Goal: Task Accomplishment & Management: Manage account settings

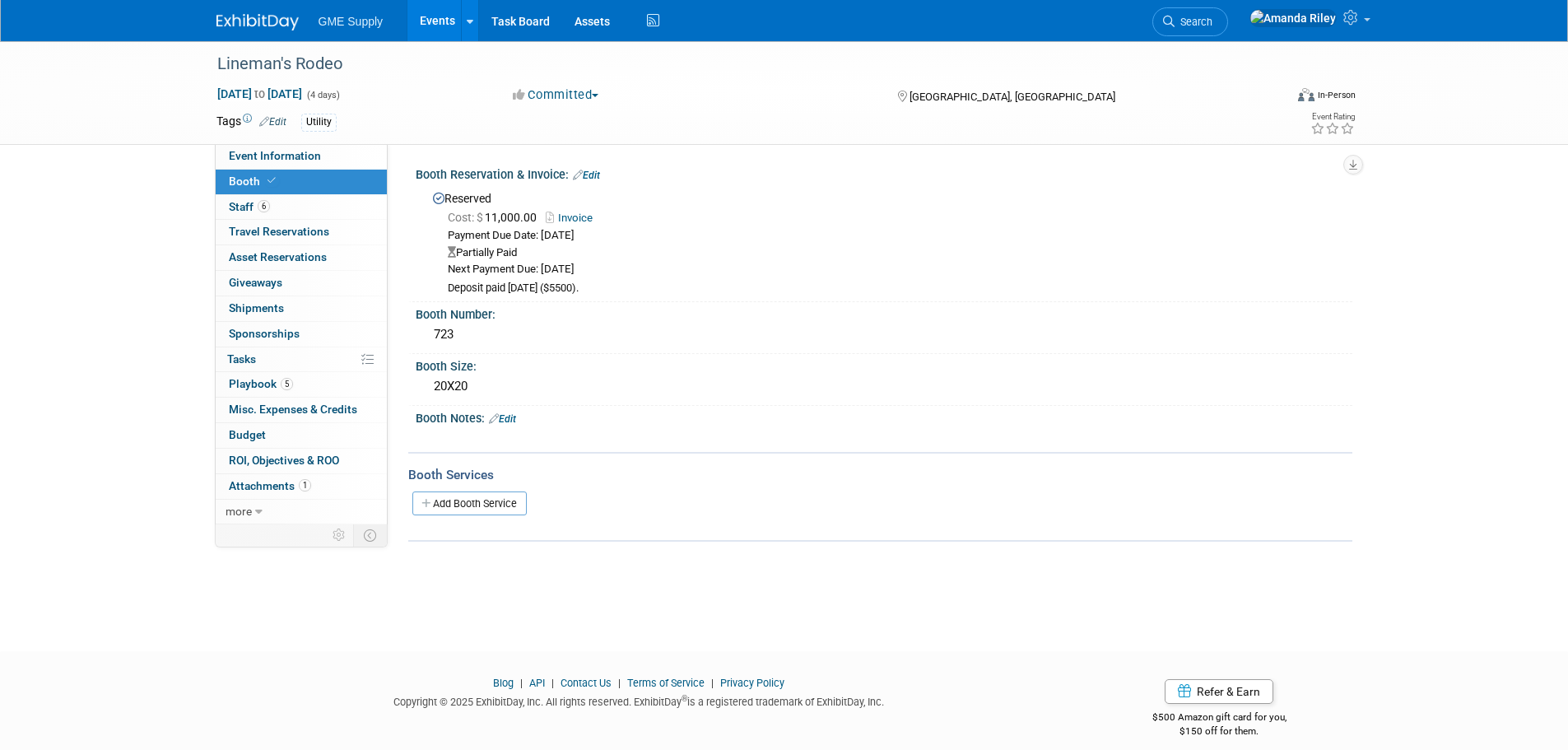
drag, startPoint x: 479, startPoint y: 502, endPoint x: 511, endPoint y: 507, distance: 32.4
click at [479, 502] on link "Add Booth Service" at bounding box center [469, 503] width 114 height 24
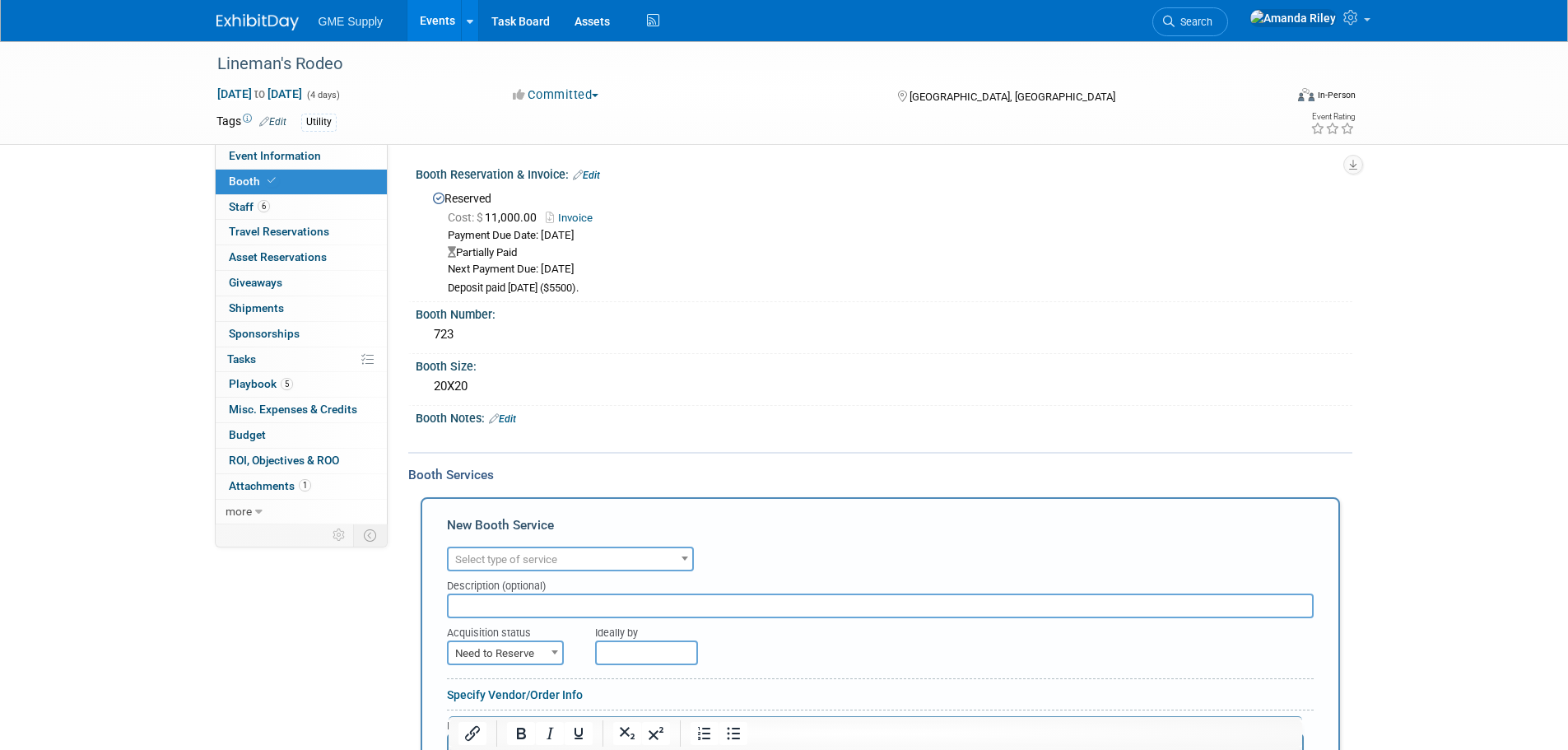
click at [573, 561] on span "Select type of service" at bounding box center [570, 560] width 243 height 23
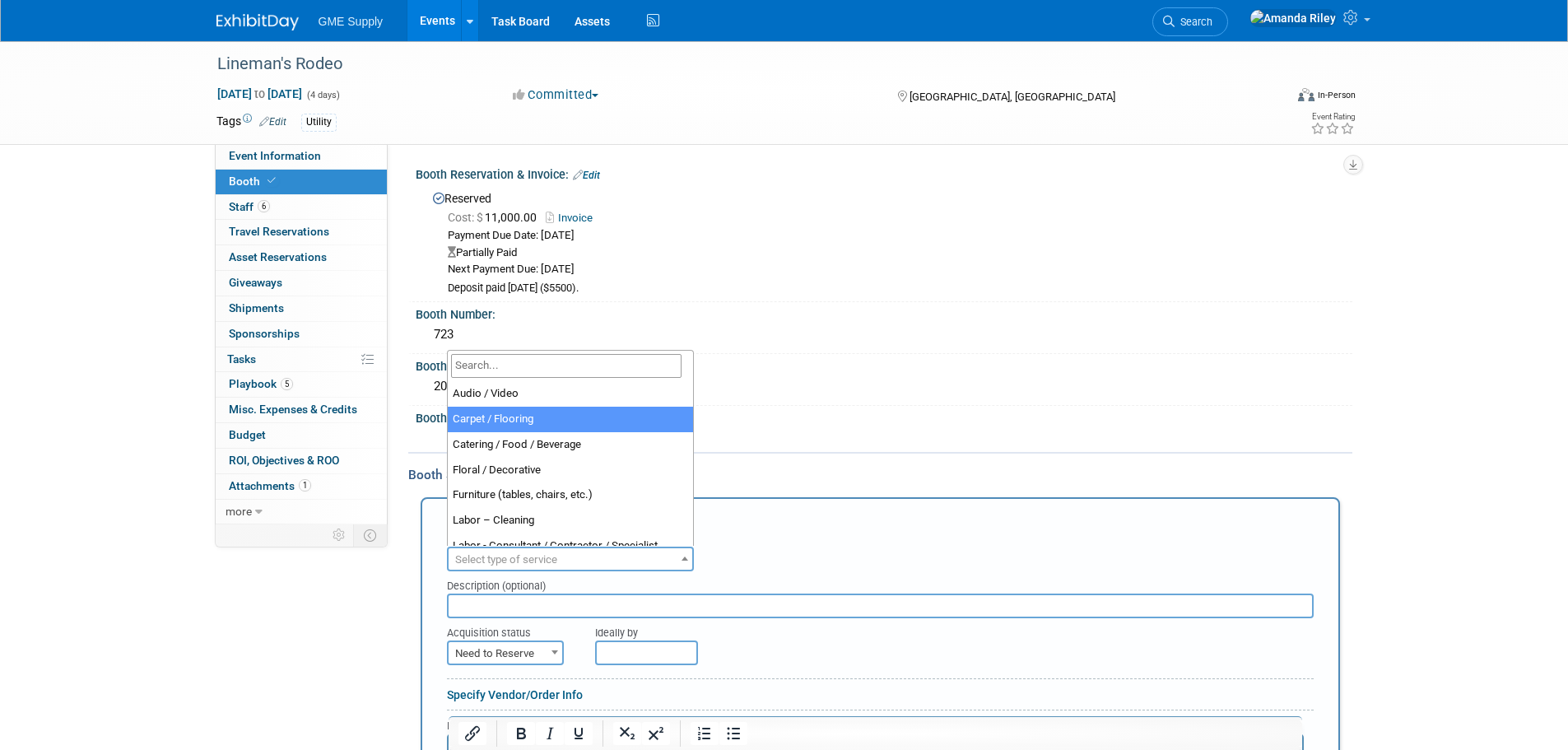
select select "4"
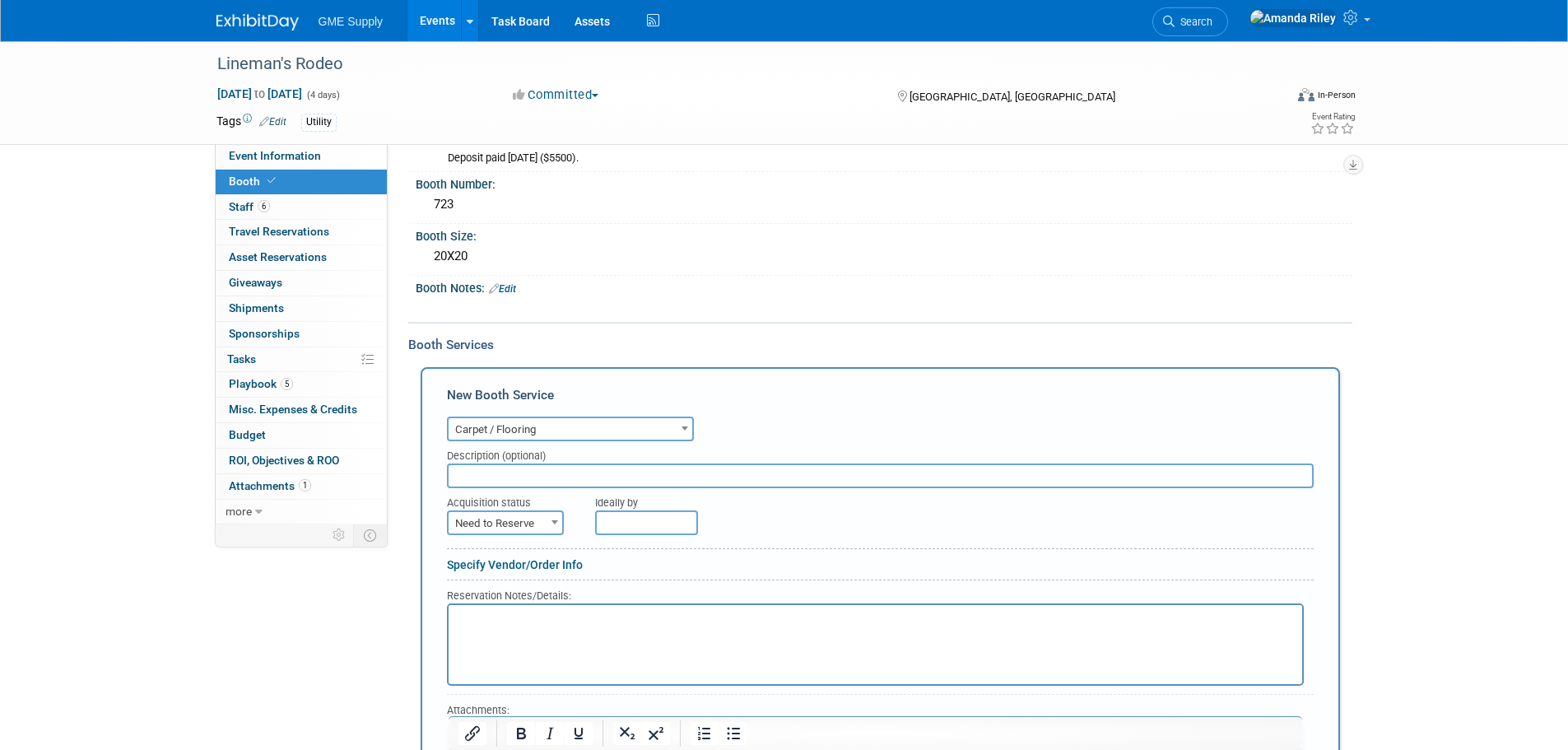
scroll to position [165, 0]
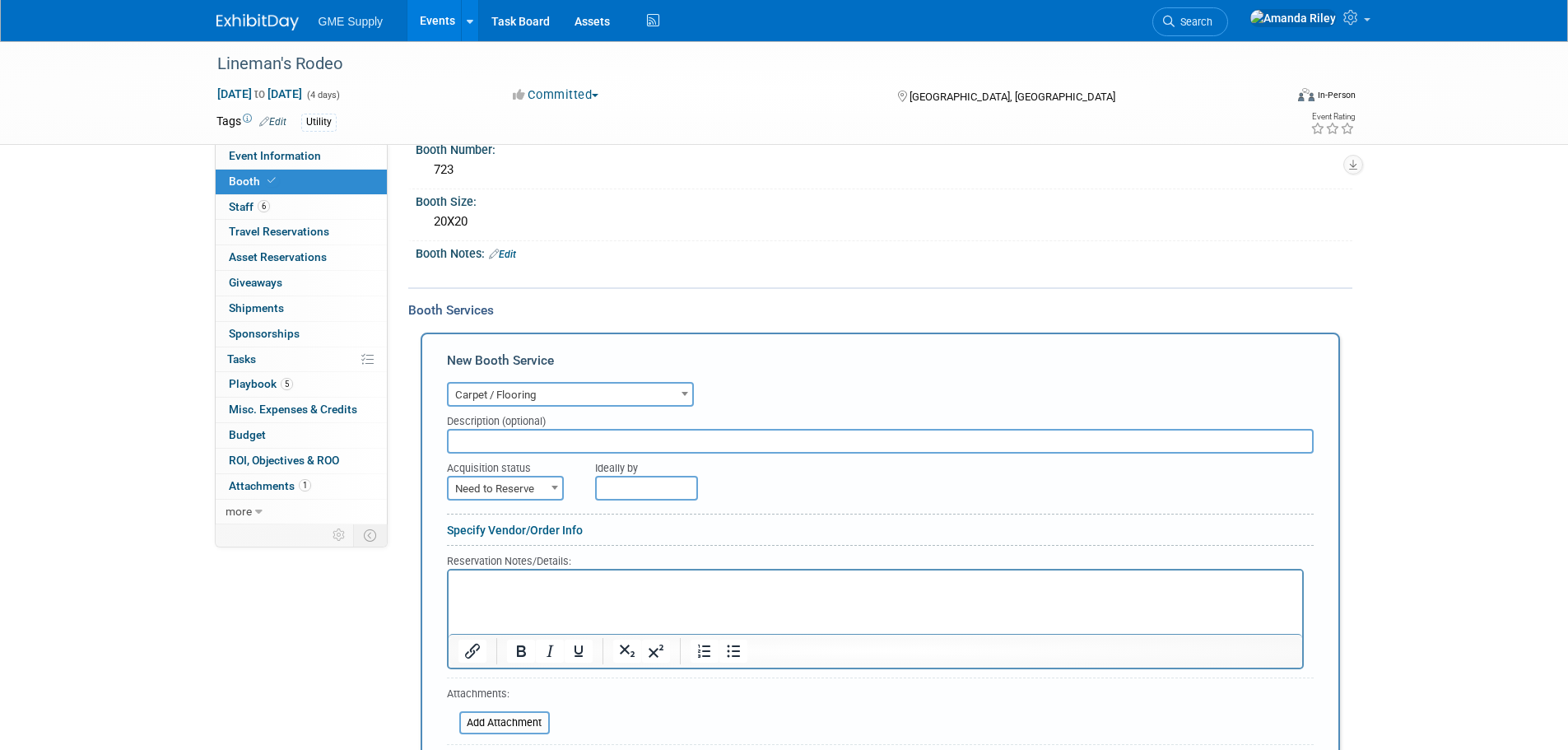
click at [599, 439] on input "text" at bounding box center [880, 441] width 867 height 25
type input "Carpet and Padding"
click at [544, 481] on span "Need to Reserve" at bounding box center [505, 489] width 113 height 23
select select "2"
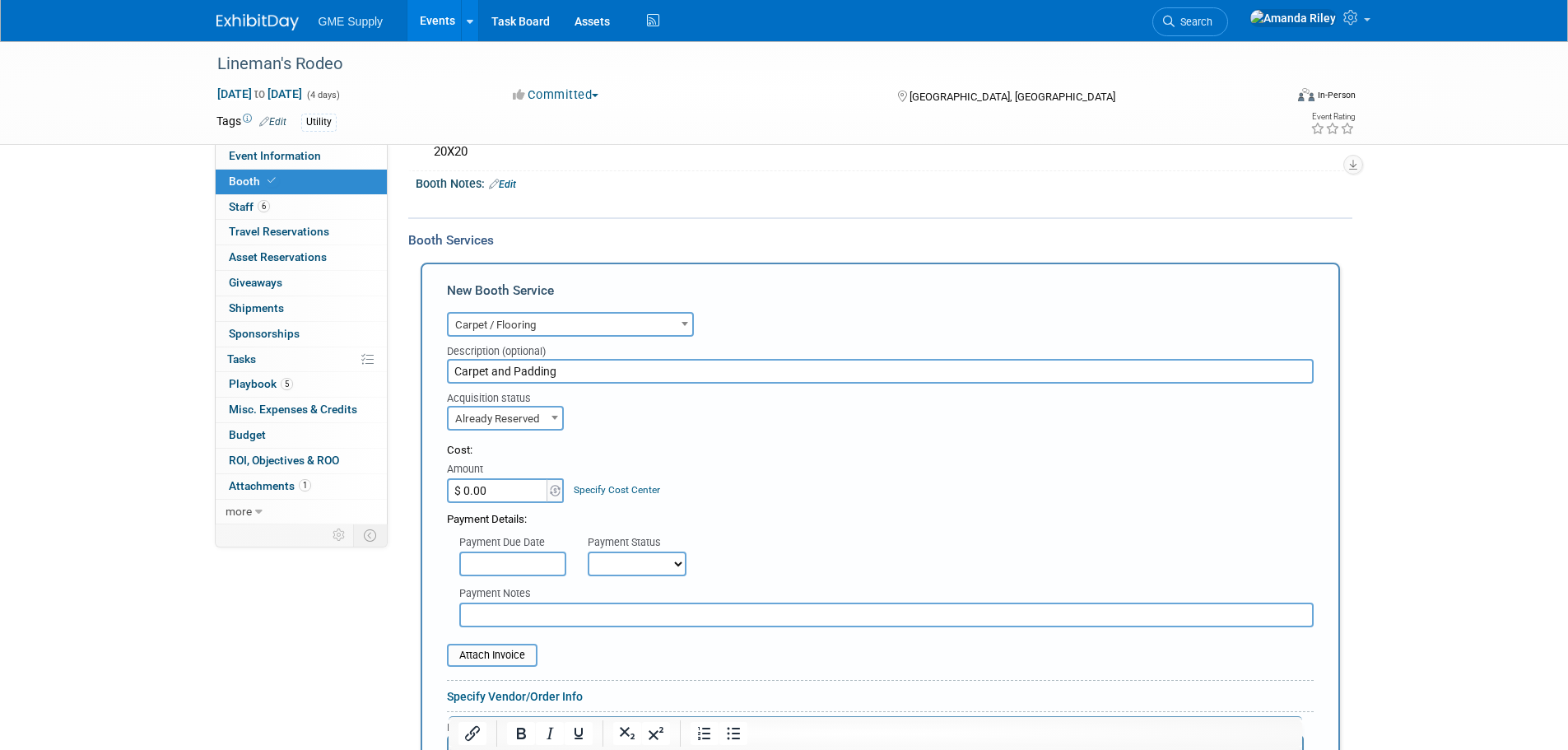
scroll to position [329, 0]
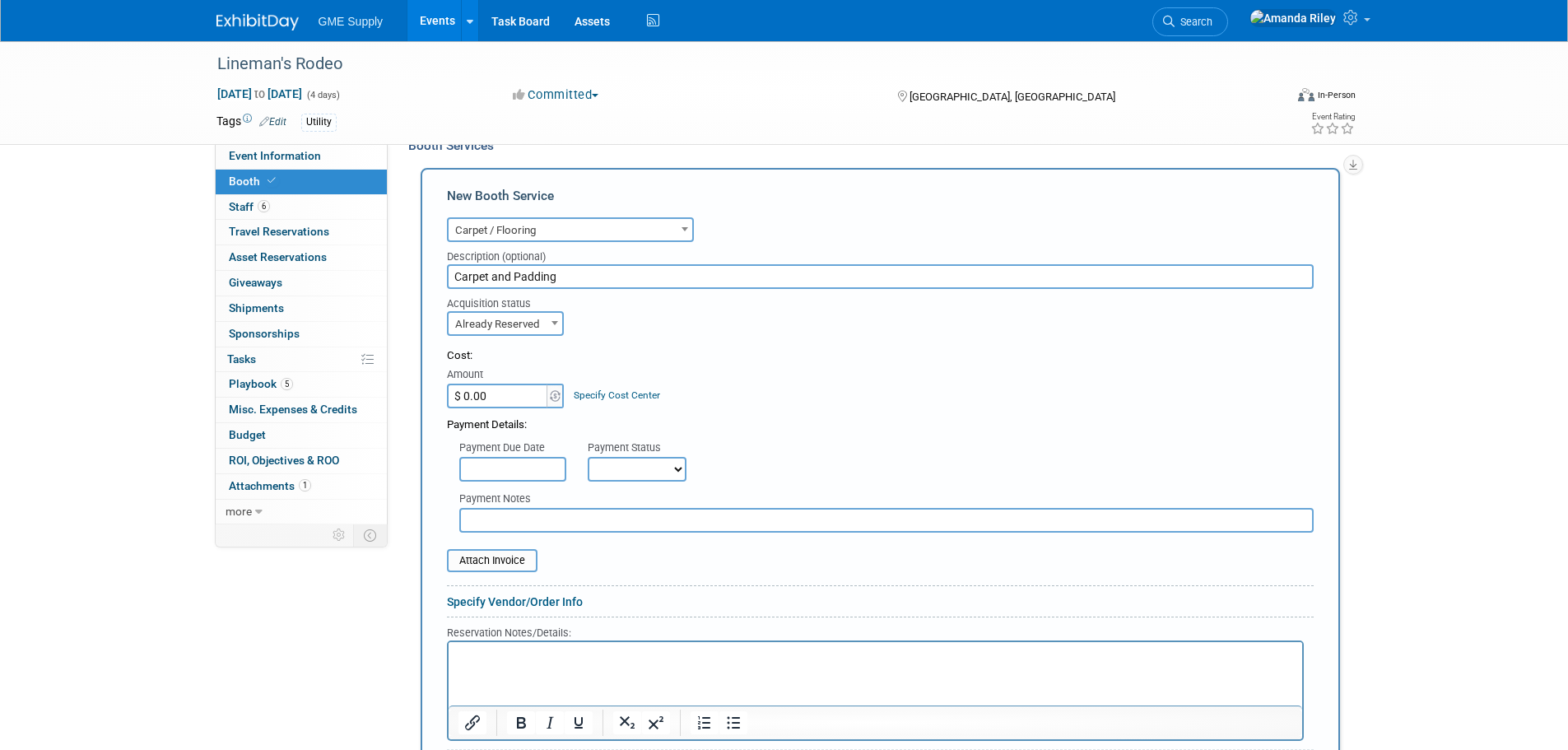
paste input "2,734.37"
type input "$ 2,734.37"
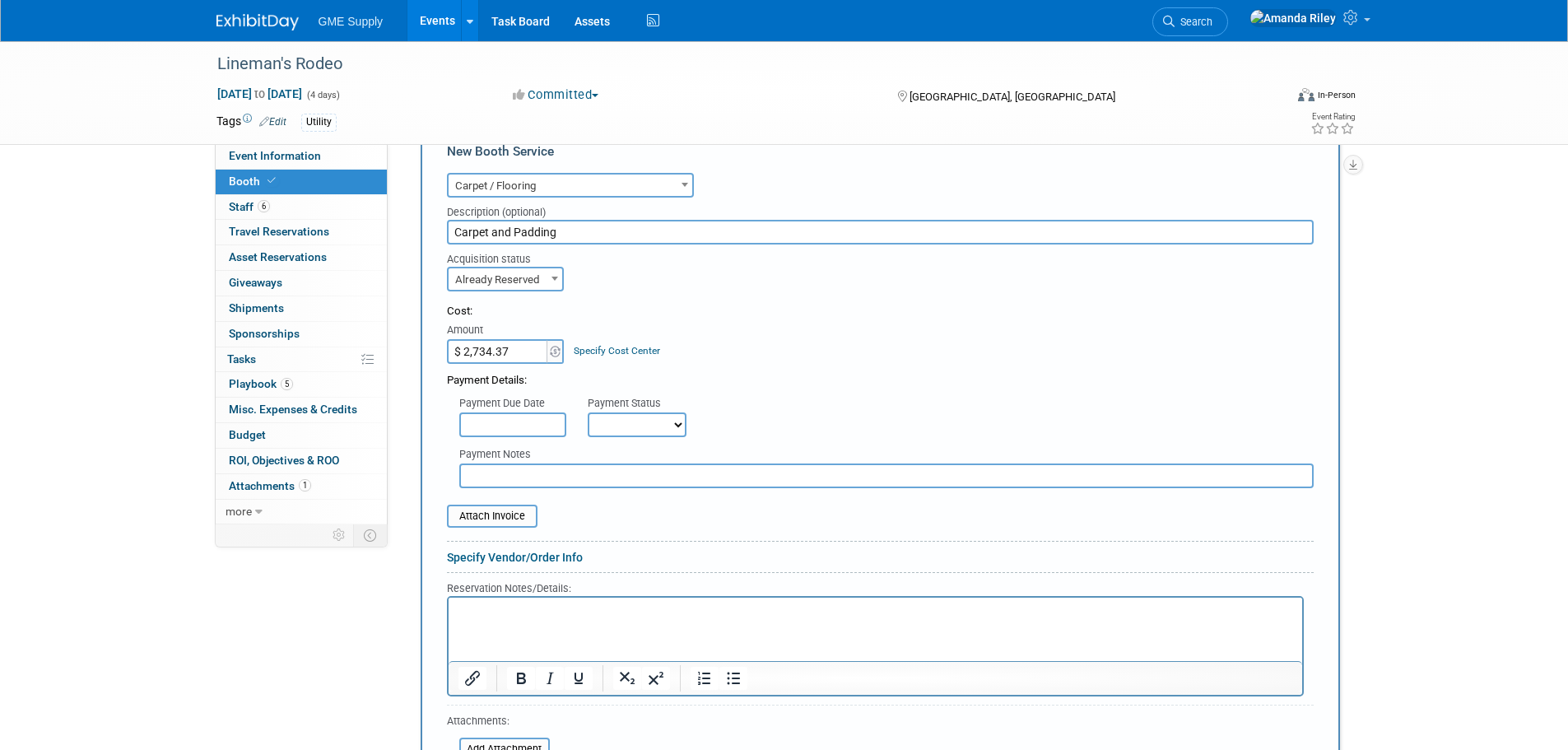
scroll to position [411, 0]
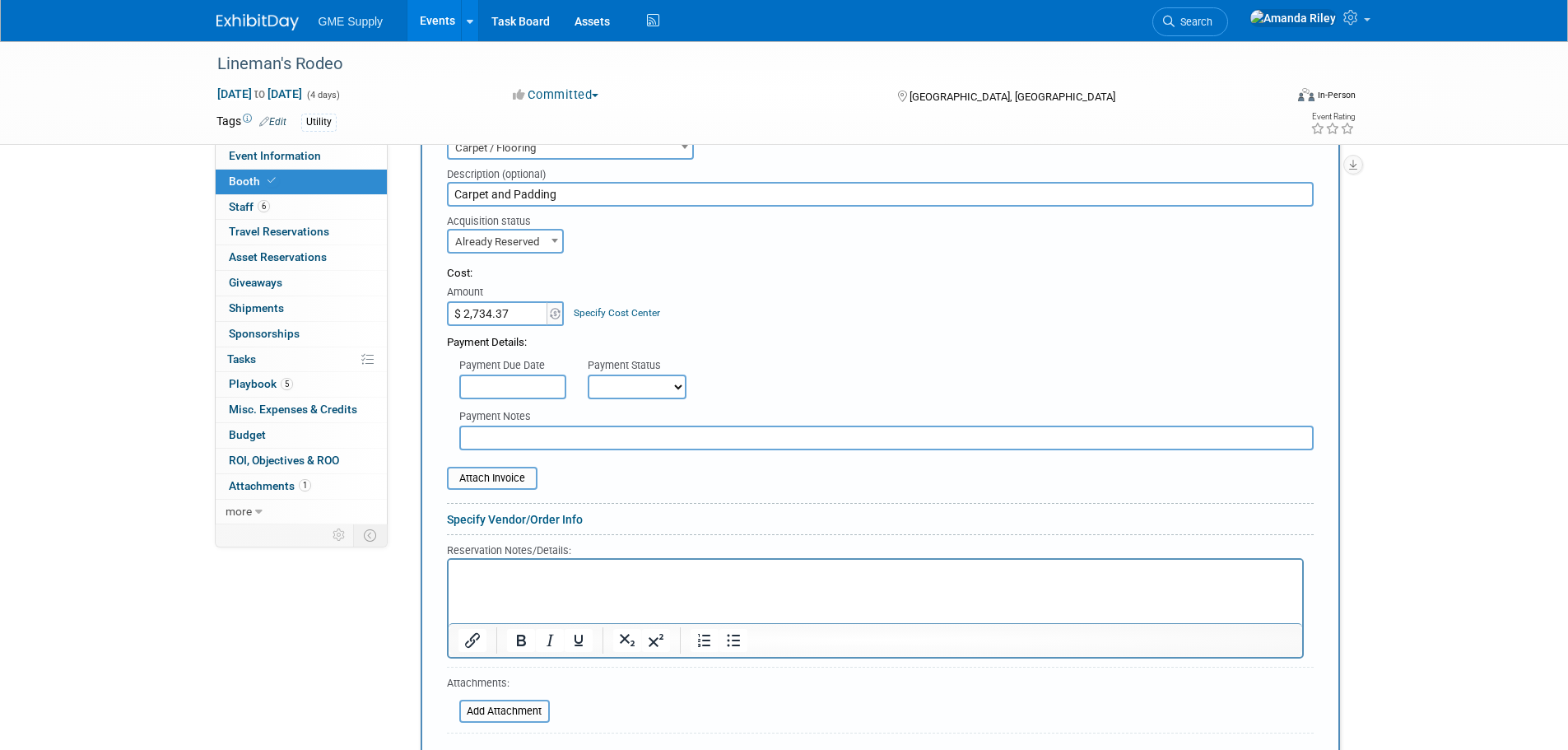
click at [623, 391] on select "Not Paid Yet Partially Paid Paid in Full" at bounding box center [637, 387] width 99 height 25
select select "1"
click at [588, 375] on select "Not Paid Yet Partially Paid Paid in Full" at bounding box center [637, 387] width 99 height 25
click at [536, 383] on input "text" at bounding box center [513, 387] width 107 height 25
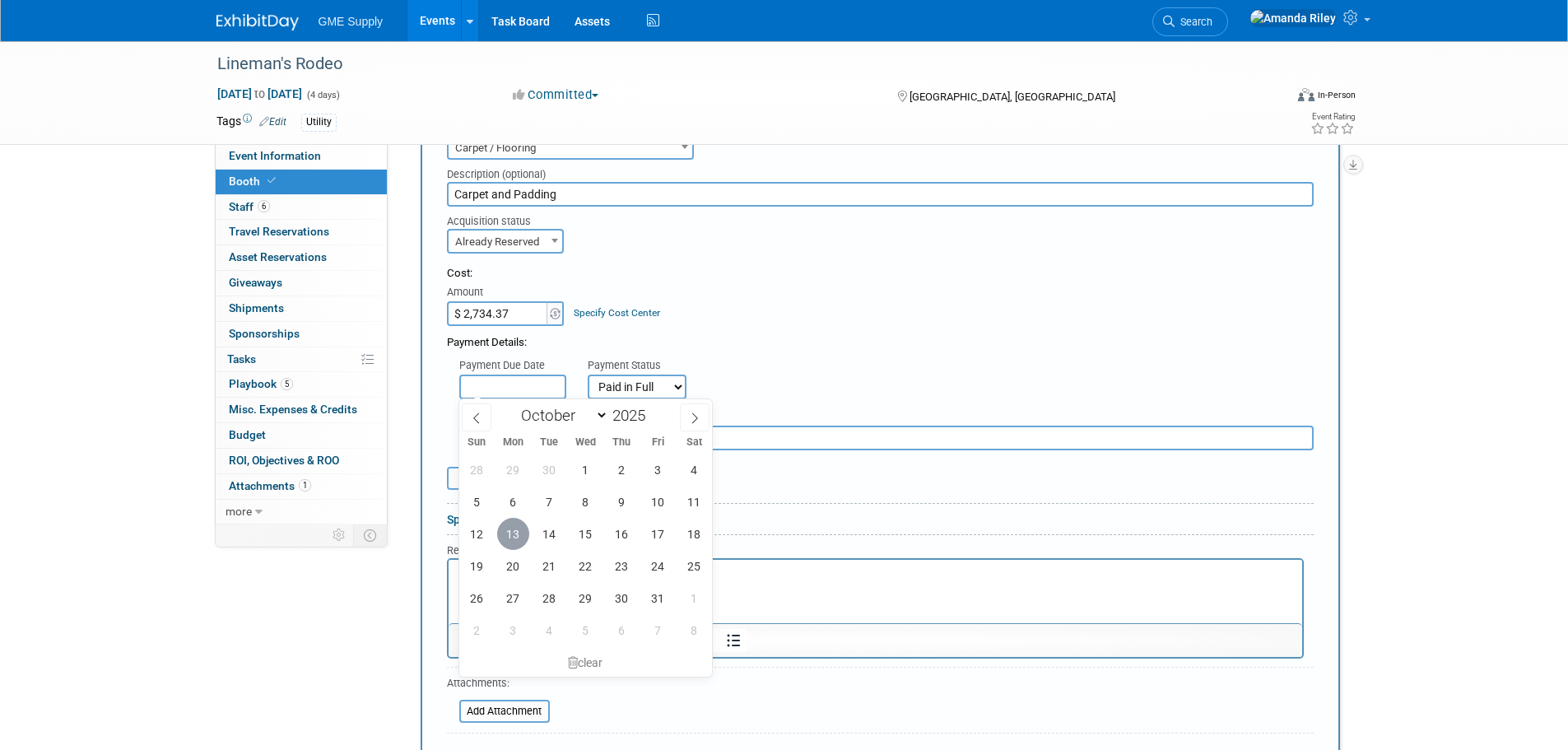
click at [520, 530] on span "13" at bounding box center [513, 534] width 32 height 32
type input "[DATE]"
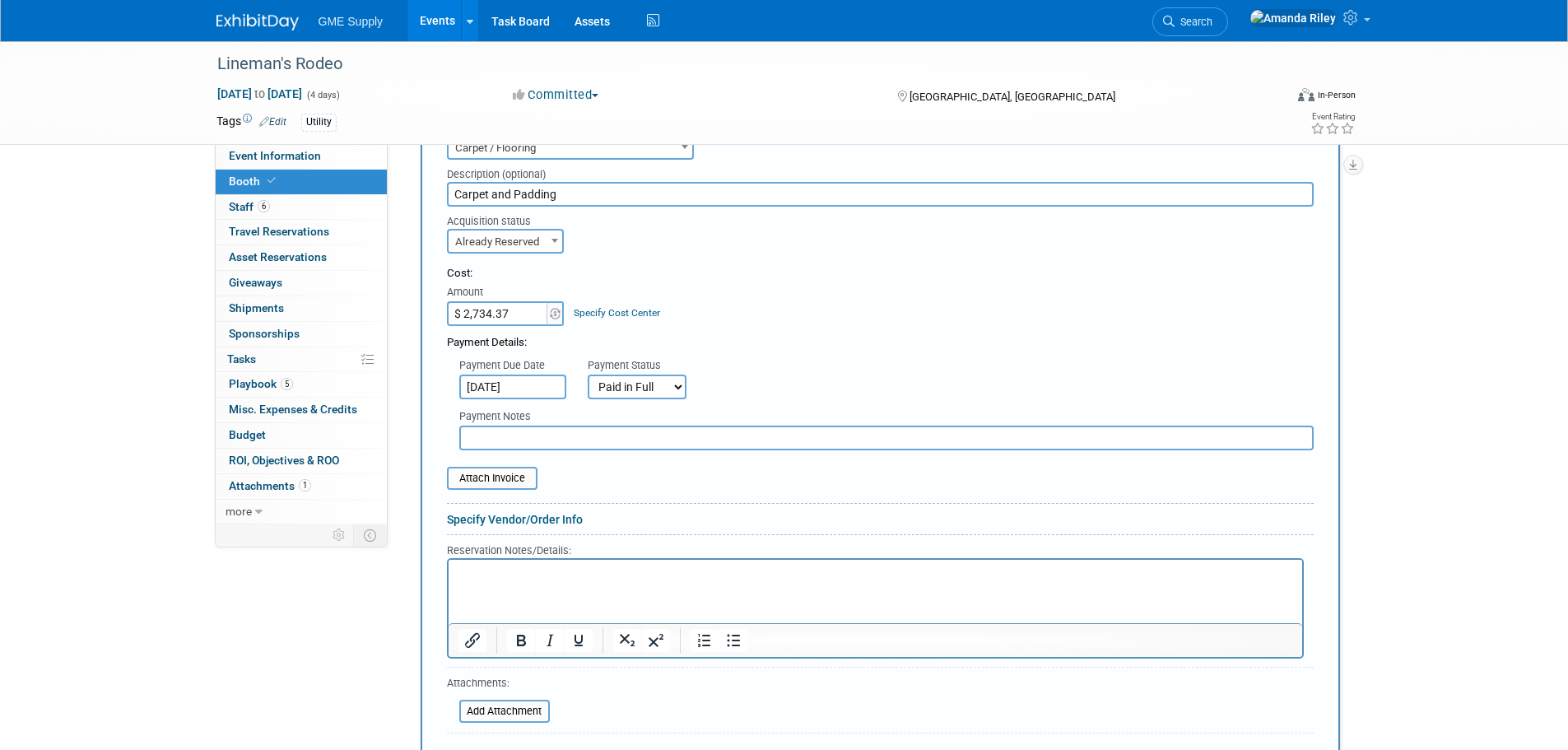
click at [809, 363] on div "Payment Due Date [DATE] Payment Status Not Paid Yet Partially Paid Paid in Full…" at bounding box center [880, 375] width 892 height 48
click at [489, 571] on p "Rich Text Area. Press ALT-0 for help." at bounding box center [875, 573] width 835 height 16
click at [491, 515] on link "Specify Vendor/Order Info" at bounding box center [515, 519] width 136 height 13
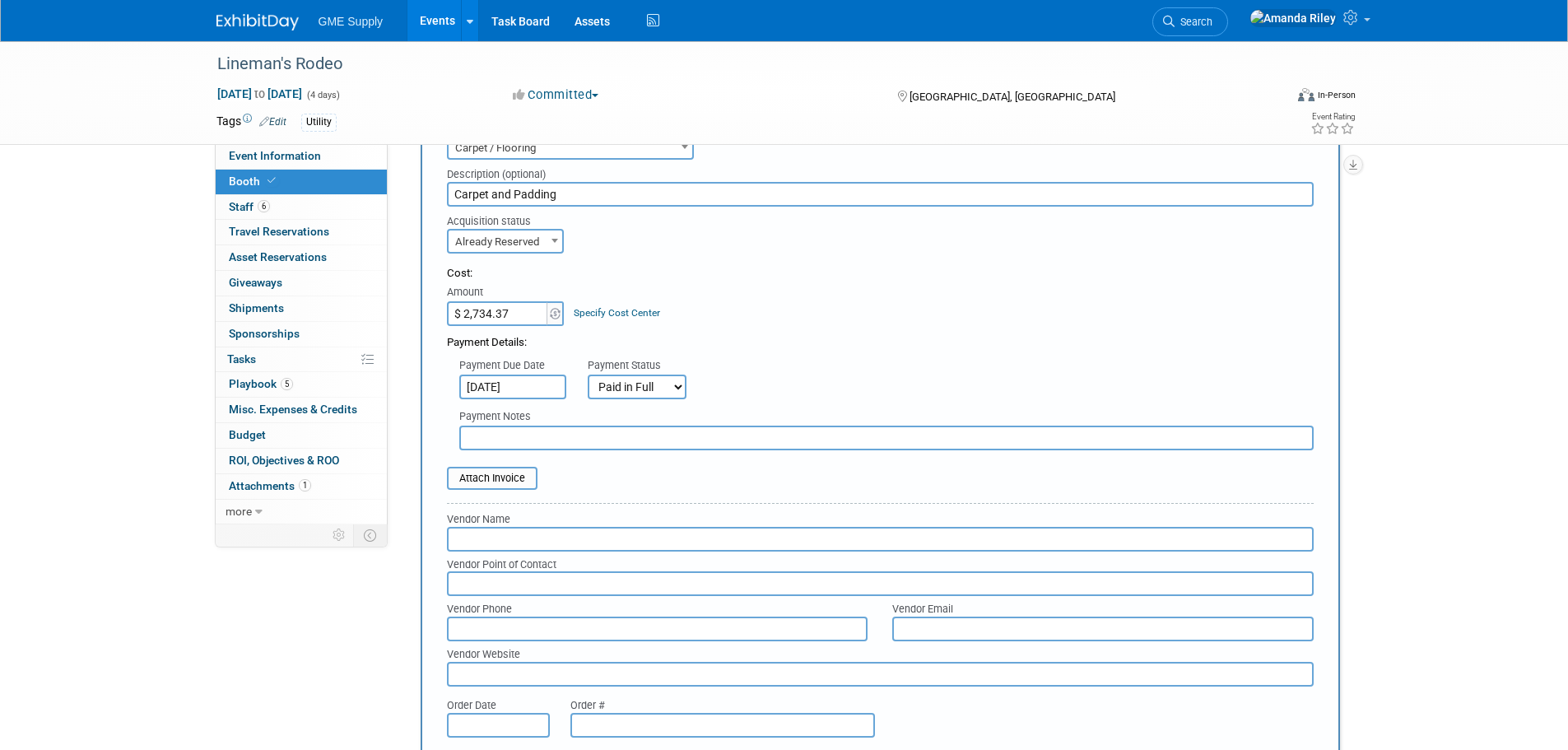
click at [542, 540] on input "text" at bounding box center [880, 540] width 867 height 25
type input "Viper"
click at [982, 561] on div "Vendor Point of Contact" at bounding box center [880, 565] width 867 height 15
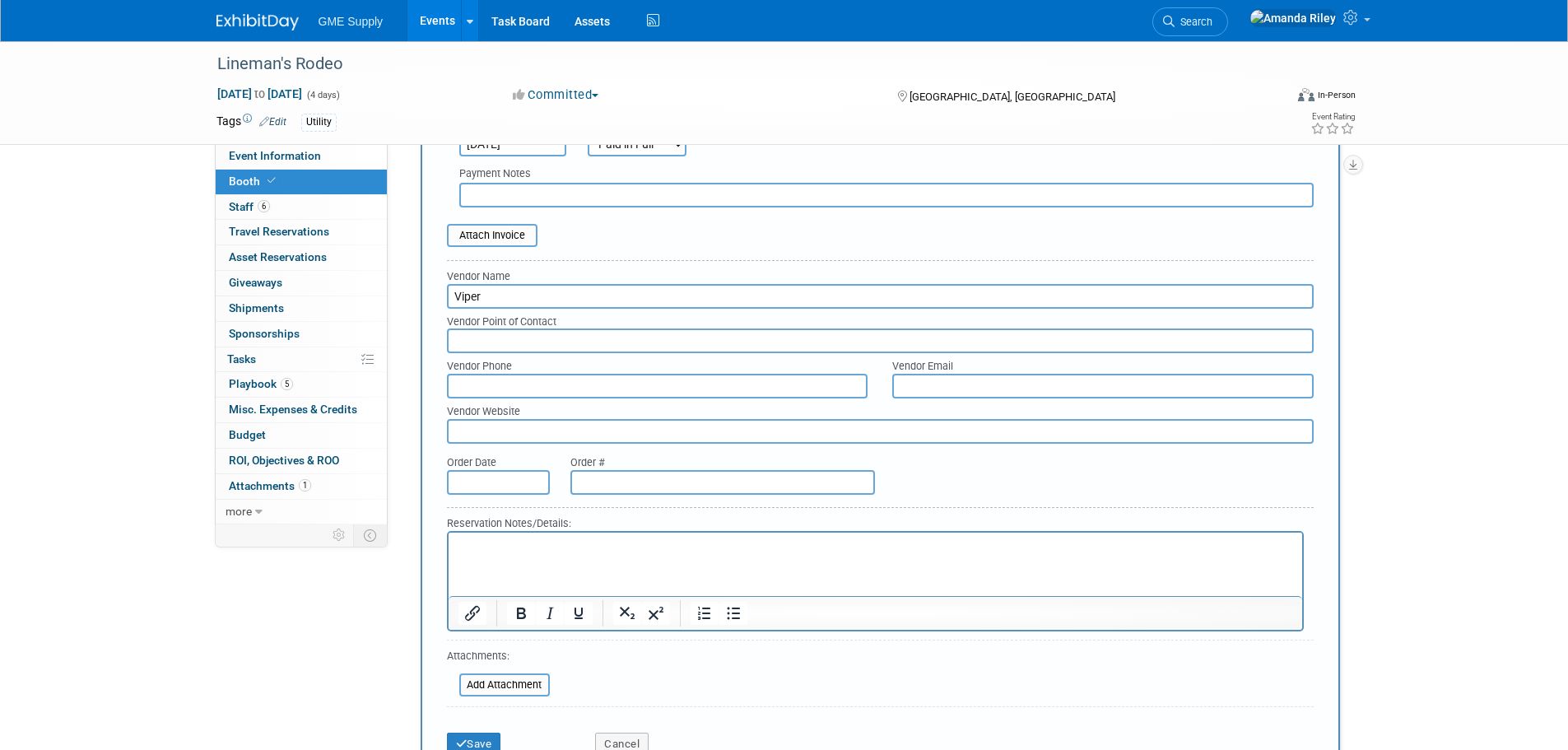
scroll to position [658, 0]
click at [489, 479] on input "text" at bounding box center [498, 478] width 103 height 25
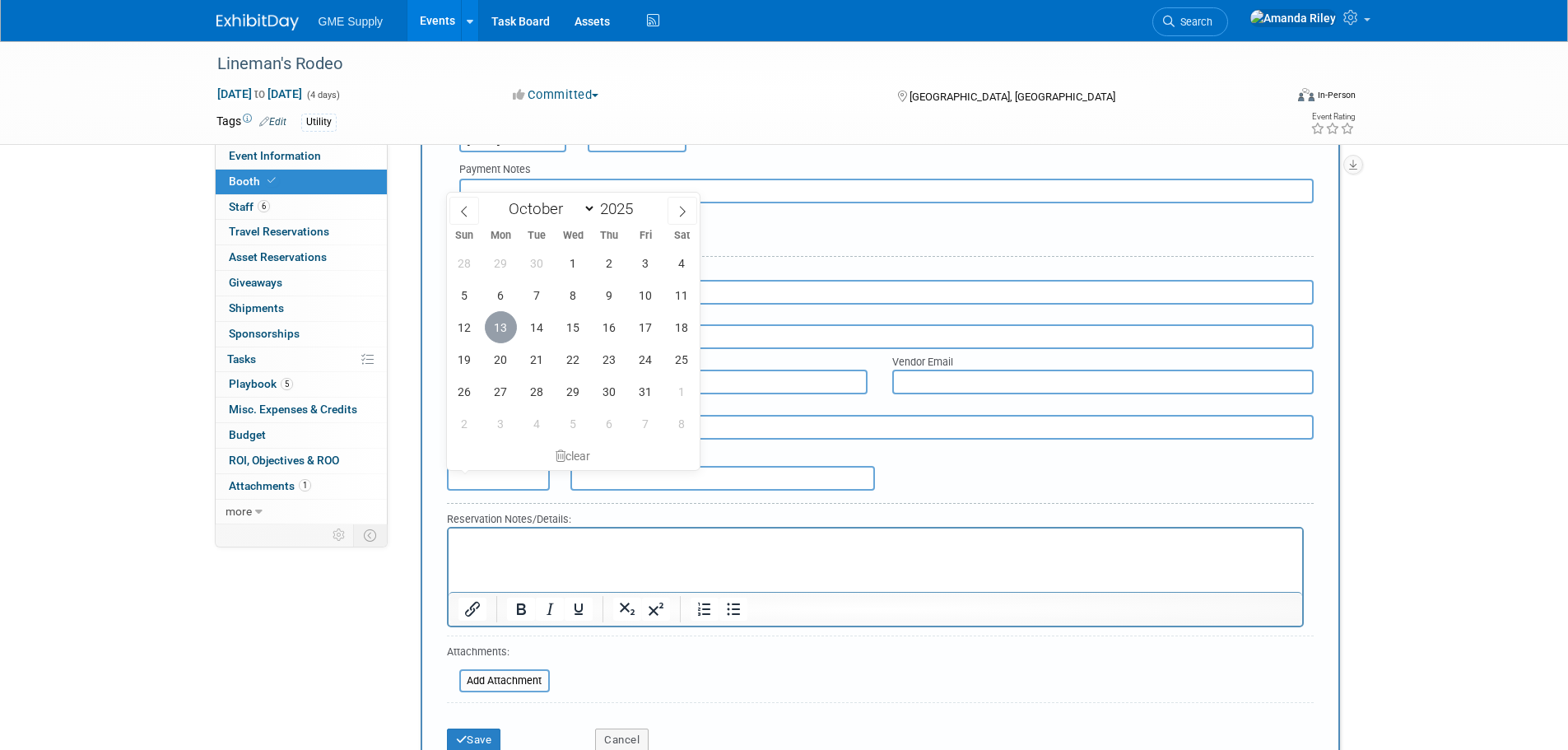
click at [490, 330] on span "13" at bounding box center [501, 327] width 32 height 32
type input "[DATE]"
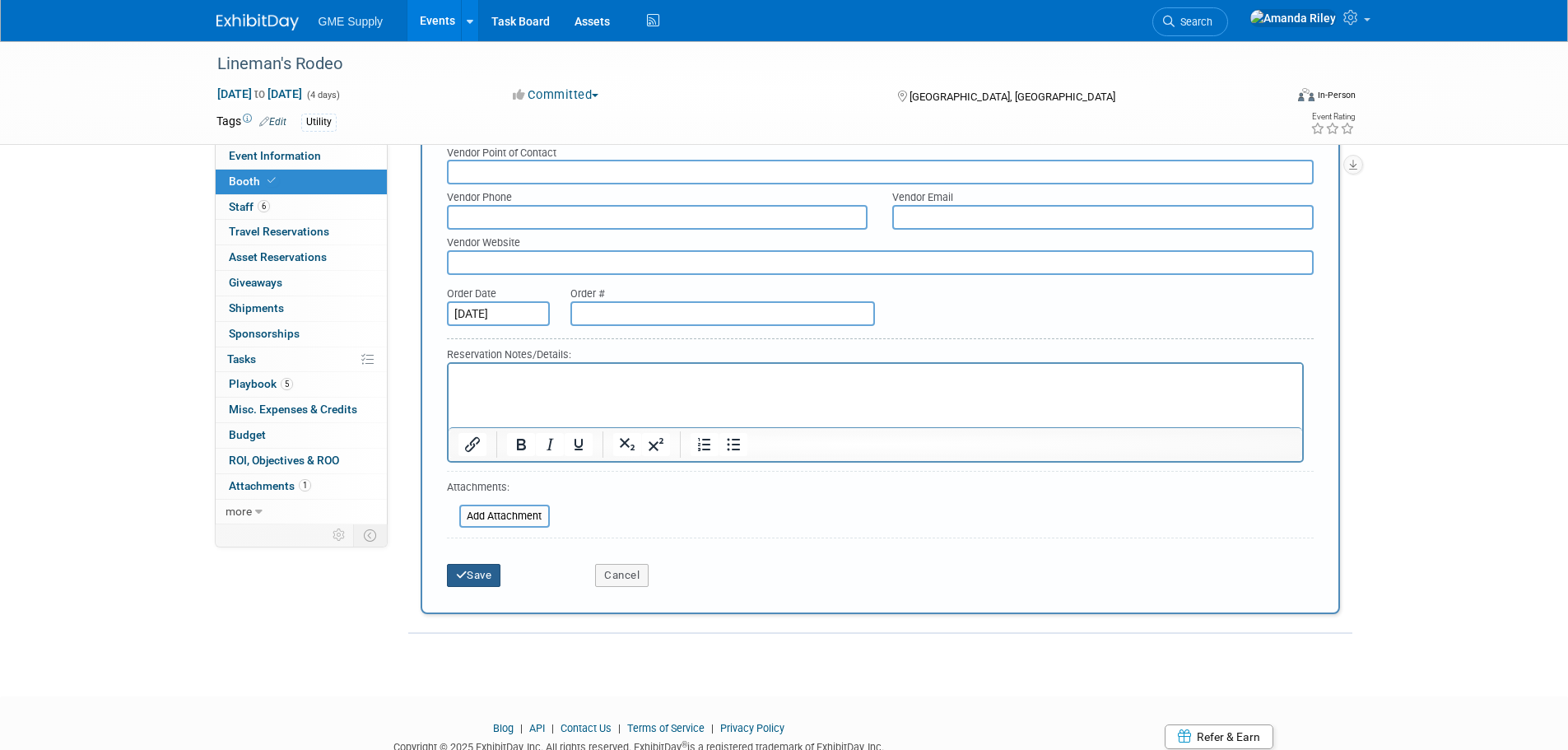
click at [475, 574] on button "Save" at bounding box center [474, 575] width 54 height 23
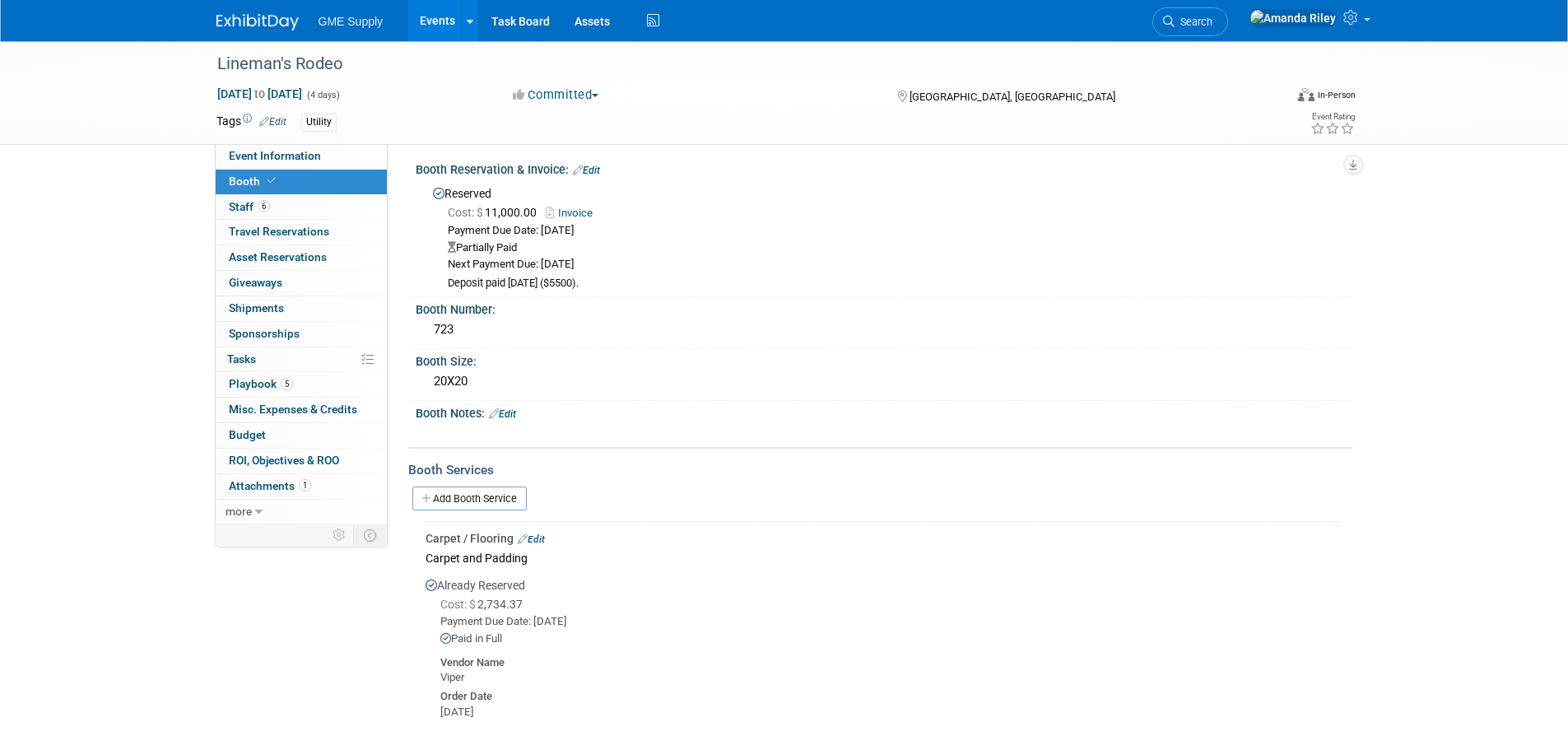
scroll to position [0, 0]
click at [483, 498] on link "Add Booth Service" at bounding box center [469, 503] width 114 height 24
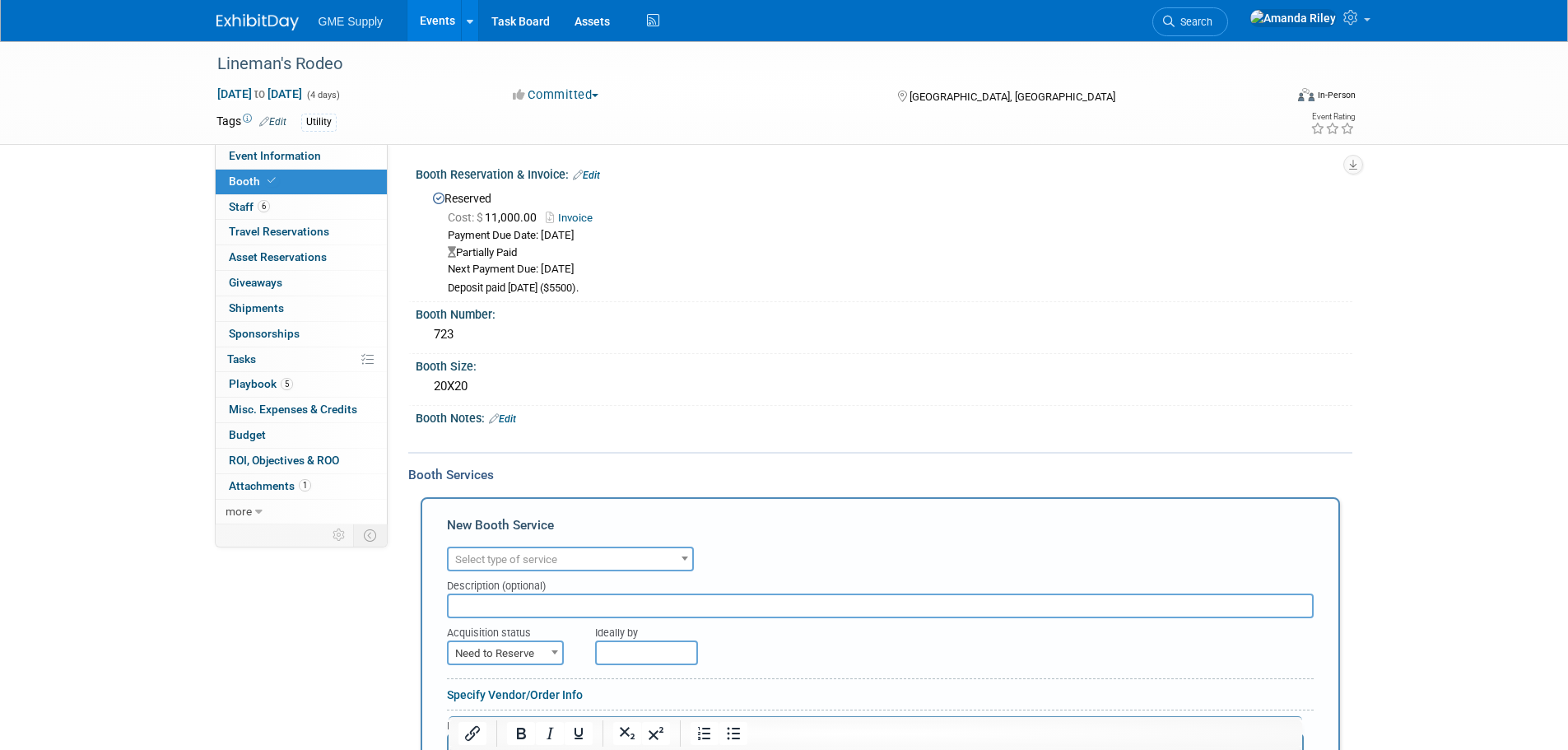
click at [496, 542] on div "Audio / Video Carpet / Flooring Catering / Food / Beverage Floral / Decorative …" at bounding box center [880, 556] width 867 height 29
click at [501, 549] on span "Select type of service" at bounding box center [570, 560] width 243 height 23
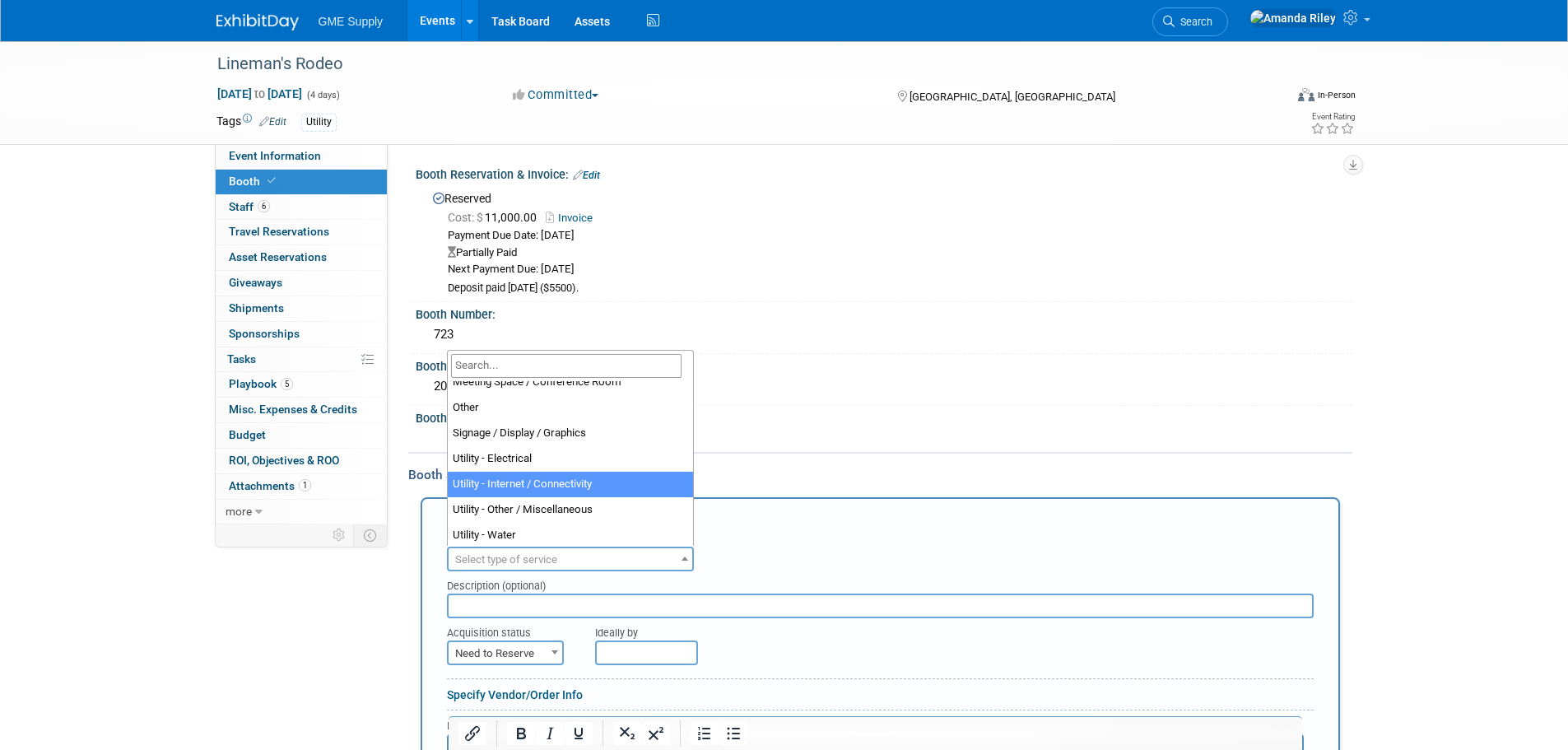
scroll to position [422, 0]
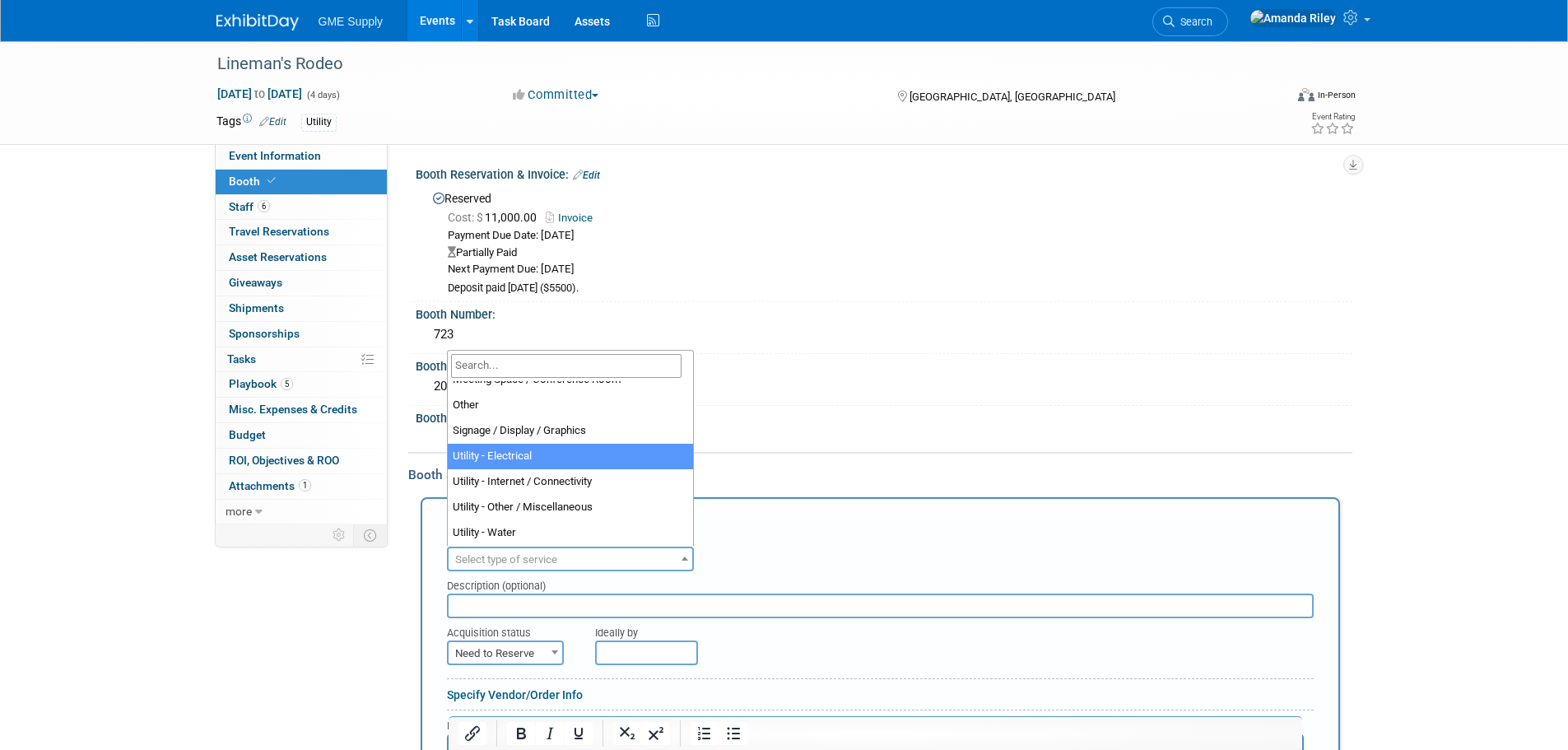
select select "8"
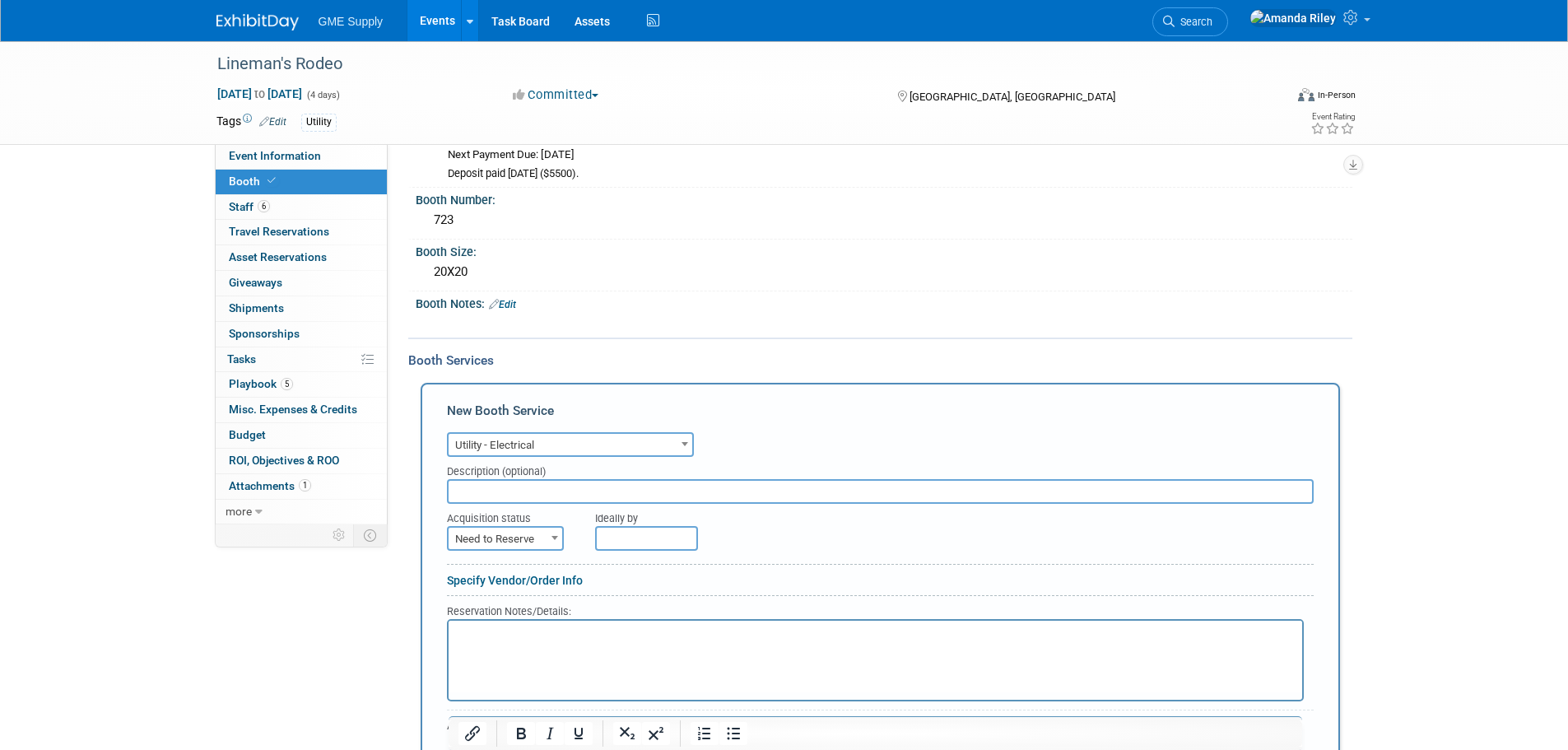
scroll to position [165, 0]
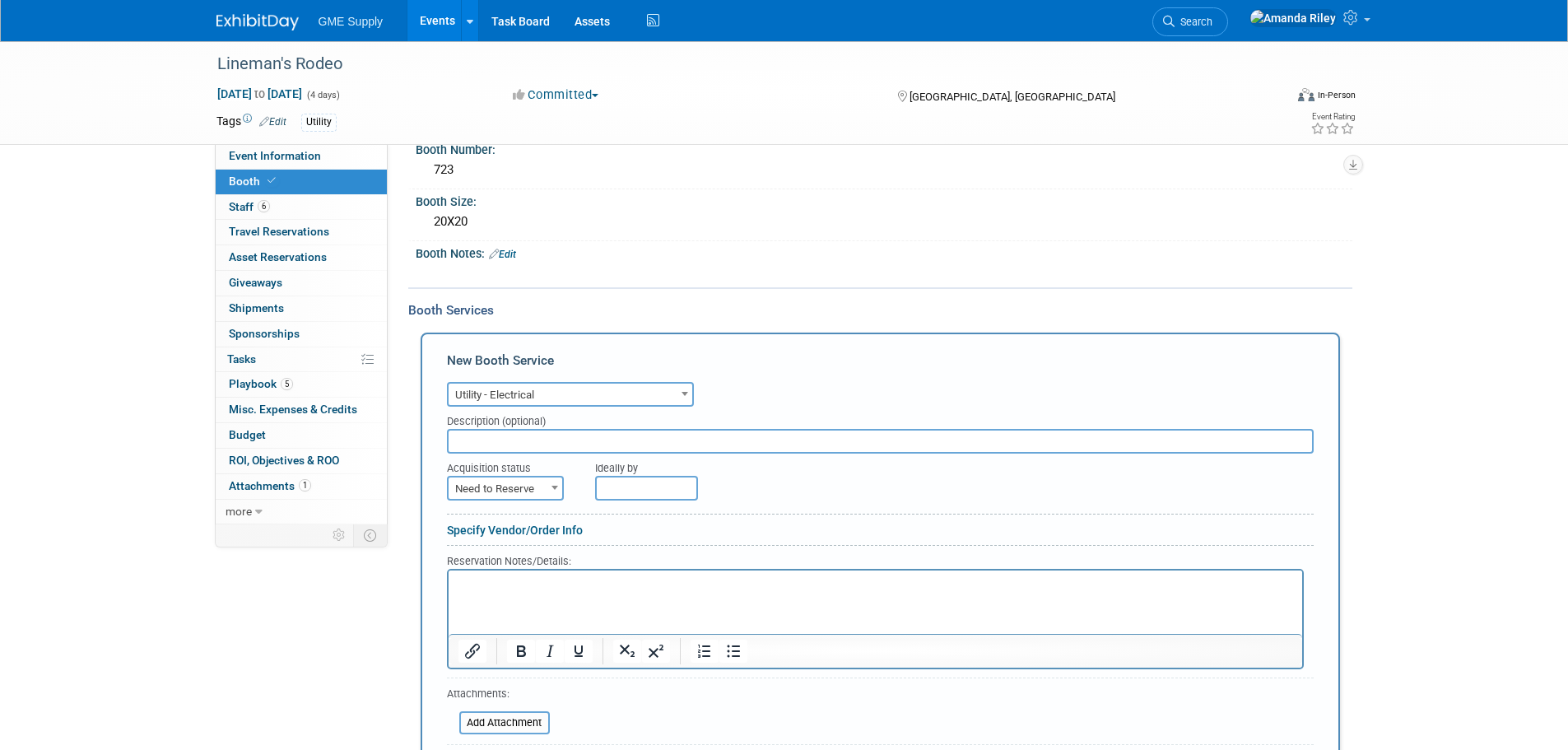
click at [539, 436] on input "text" at bounding box center [880, 441] width 867 height 25
type input "2 drops"
click at [526, 482] on span "Need to Reserve" at bounding box center [505, 489] width 113 height 23
select select "2"
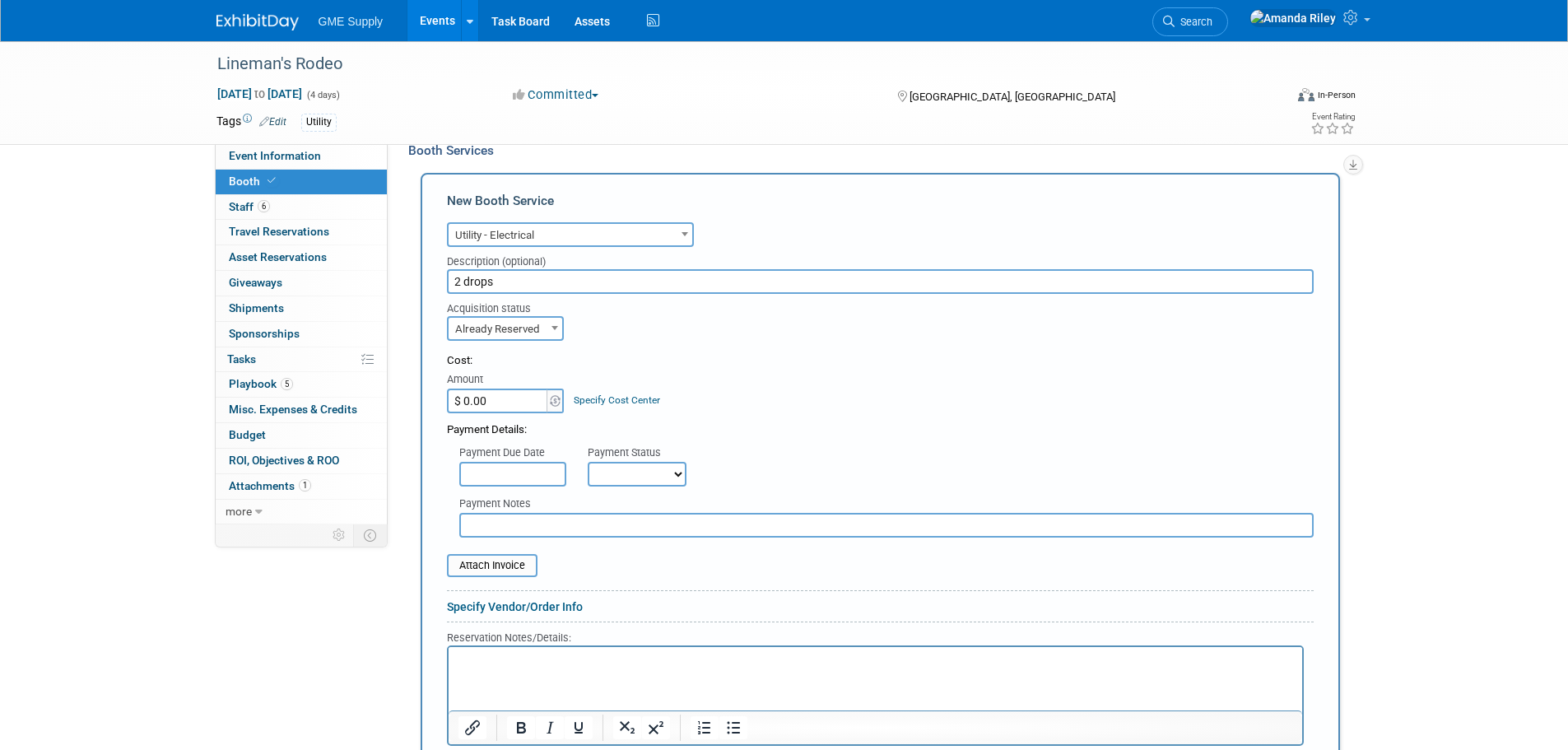
scroll to position [329, 0]
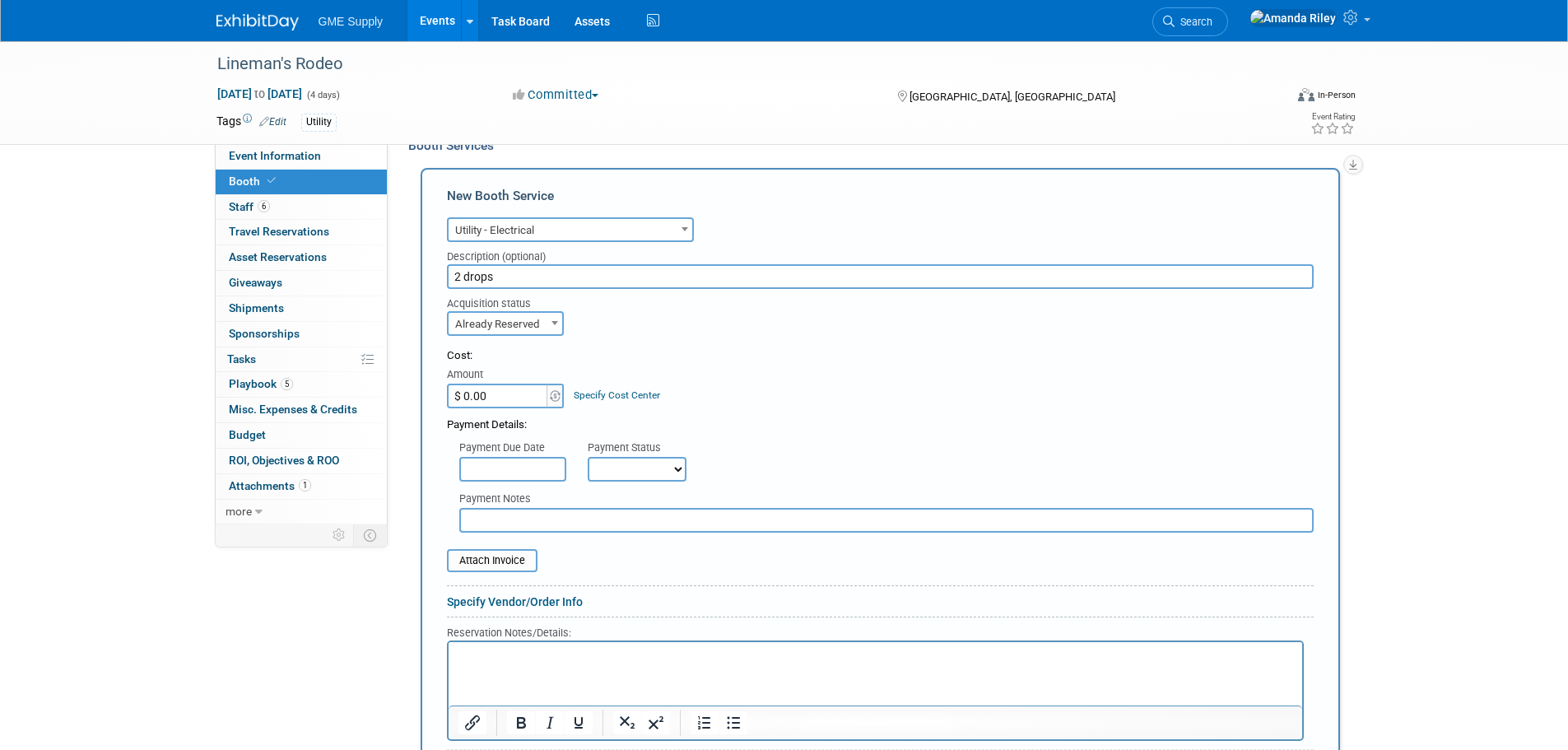
click at [653, 462] on select "Not Paid Yet Partially Paid Paid in Full" at bounding box center [637, 469] width 99 height 25
select select "1"
click at [588, 457] on select "Not Paid Yet Partially Paid Paid in Full" at bounding box center [637, 469] width 99 height 25
click at [511, 400] on input "$ 0.00" at bounding box center [498, 396] width 103 height 25
type input "$ 280.00"
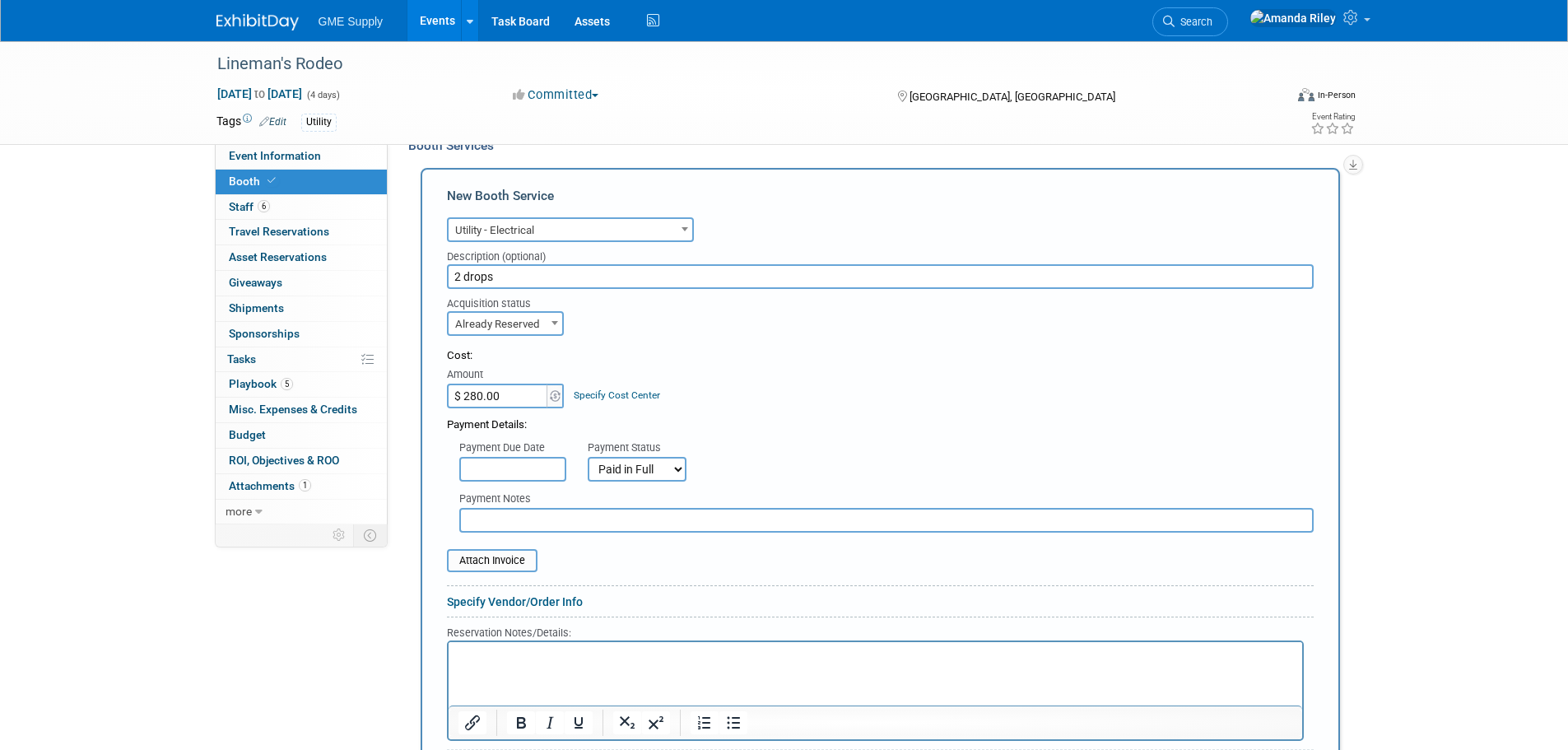
click at [505, 474] on input "text" at bounding box center [513, 469] width 107 height 25
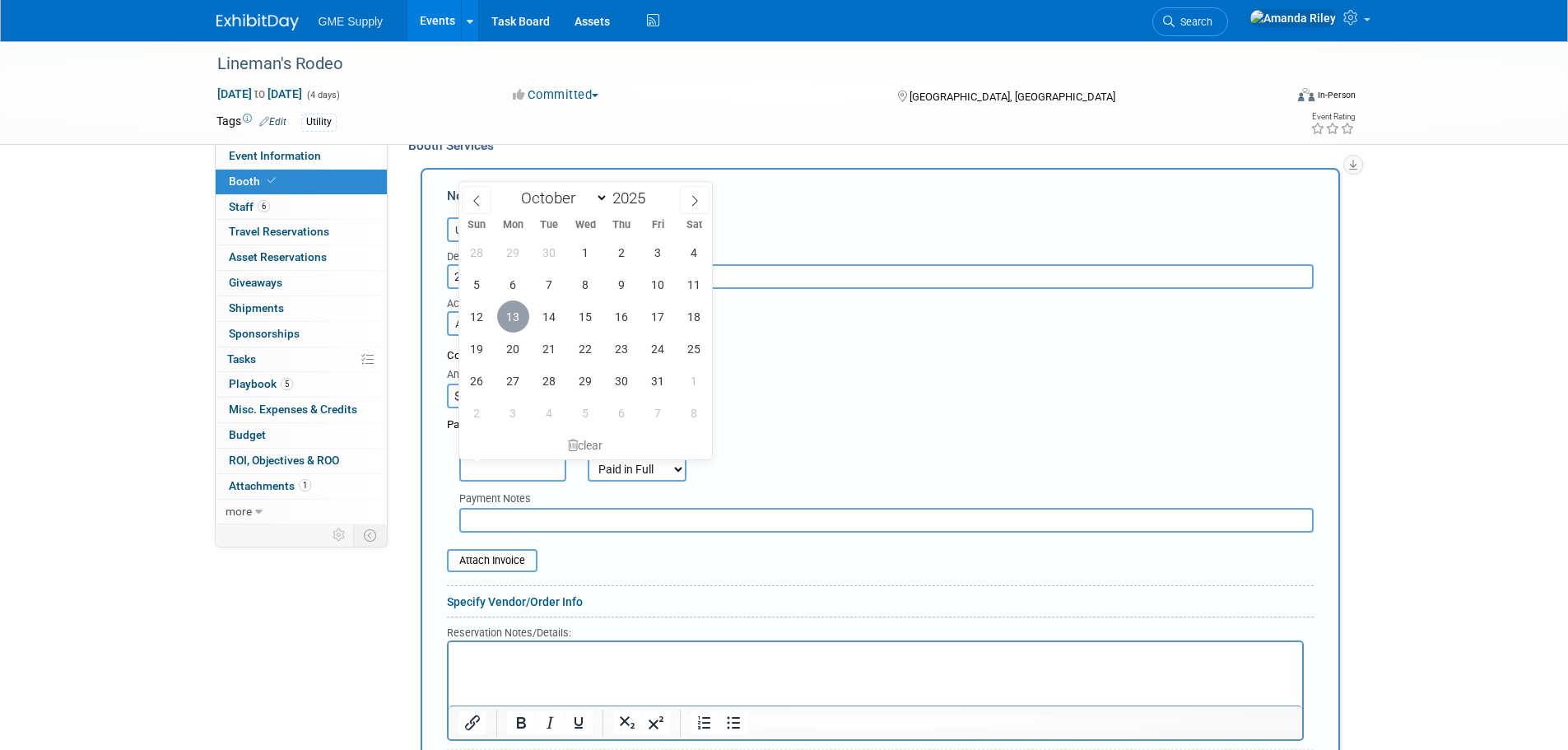
click at [516, 317] on span "13" at bounding box center [513, 317] width 32 height 32
type input "[DATE]"
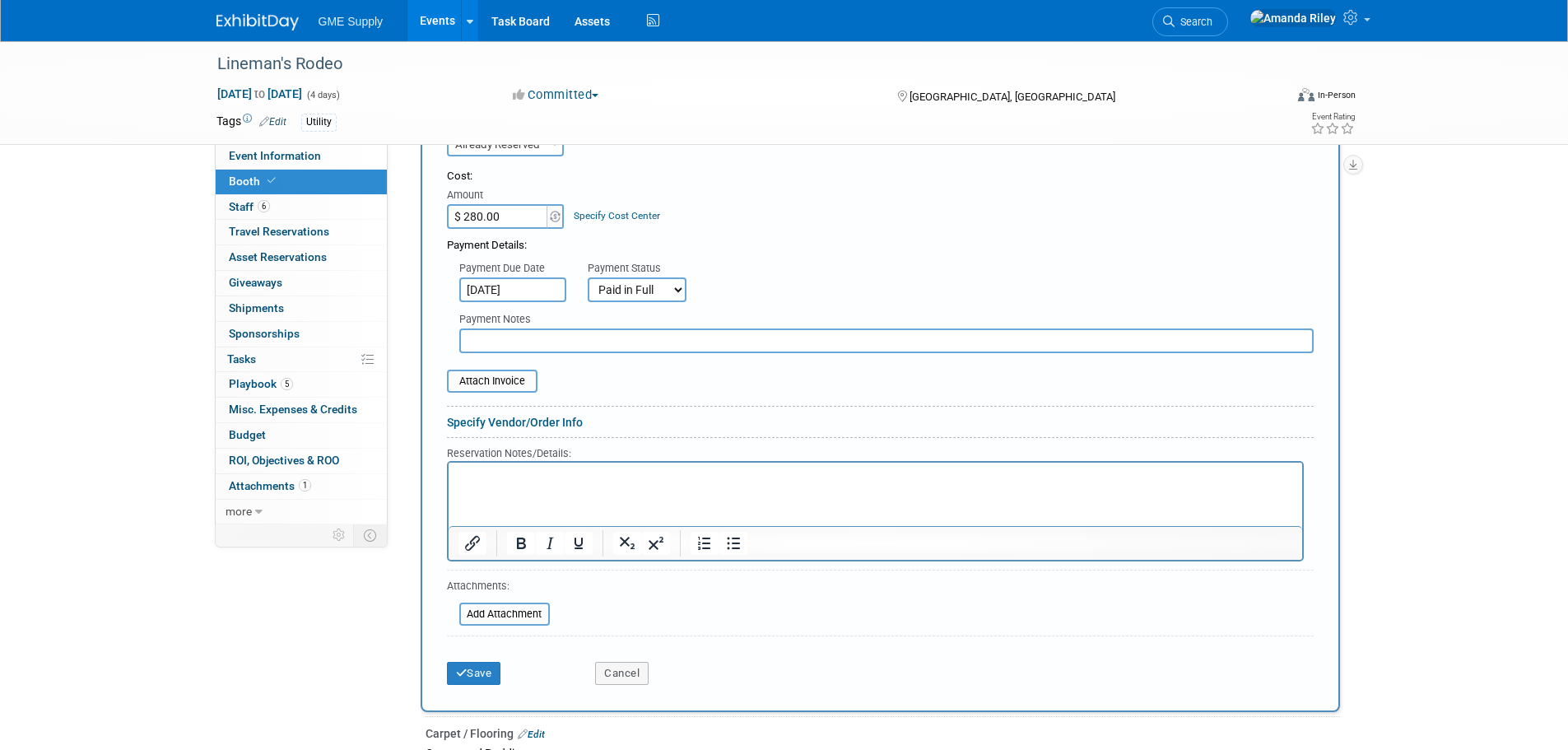
scroll to position [576, 0]
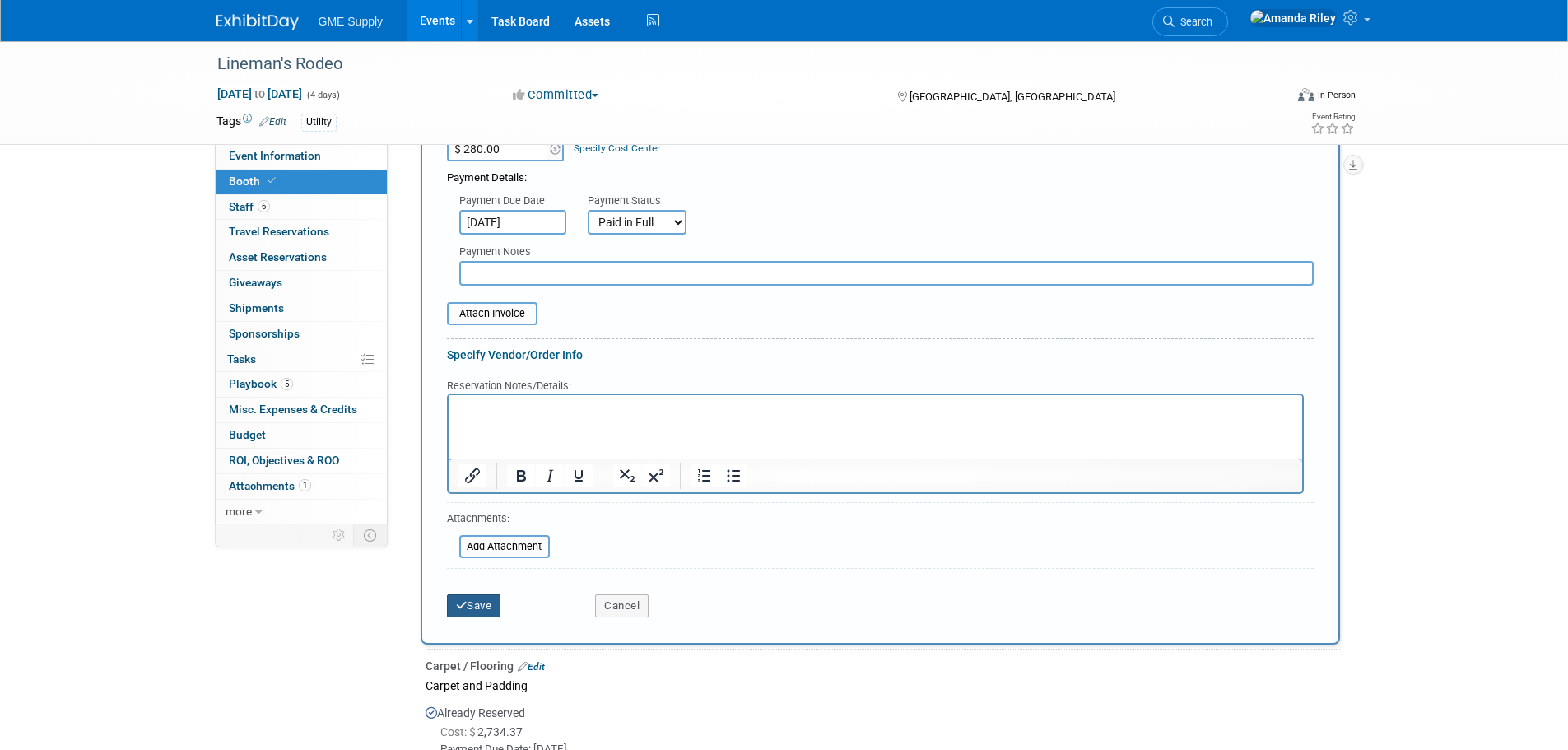
click at [466, 610] on icon "submit" at bounding box center [461, 606] width 12 height 11
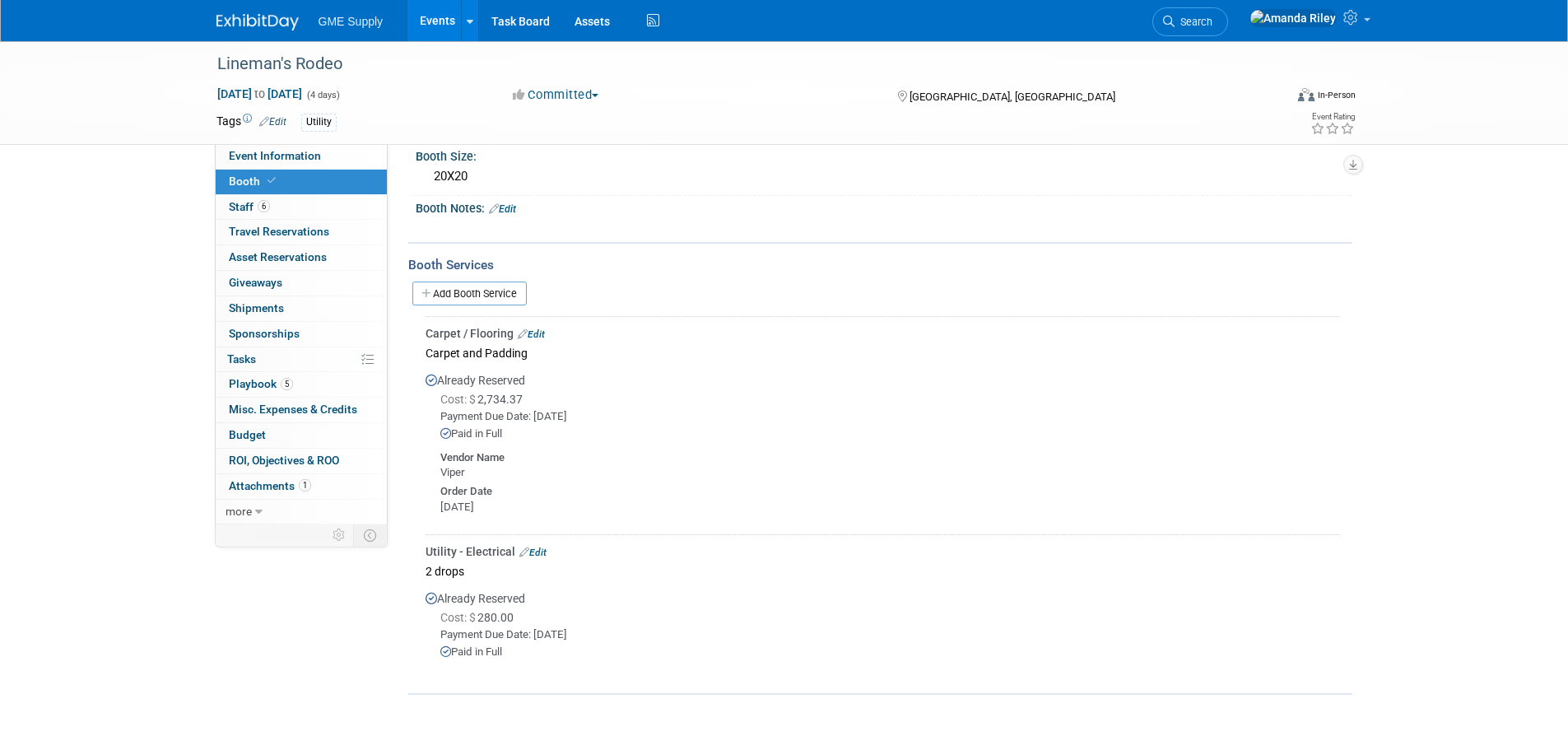
scroll to position [250, 0]
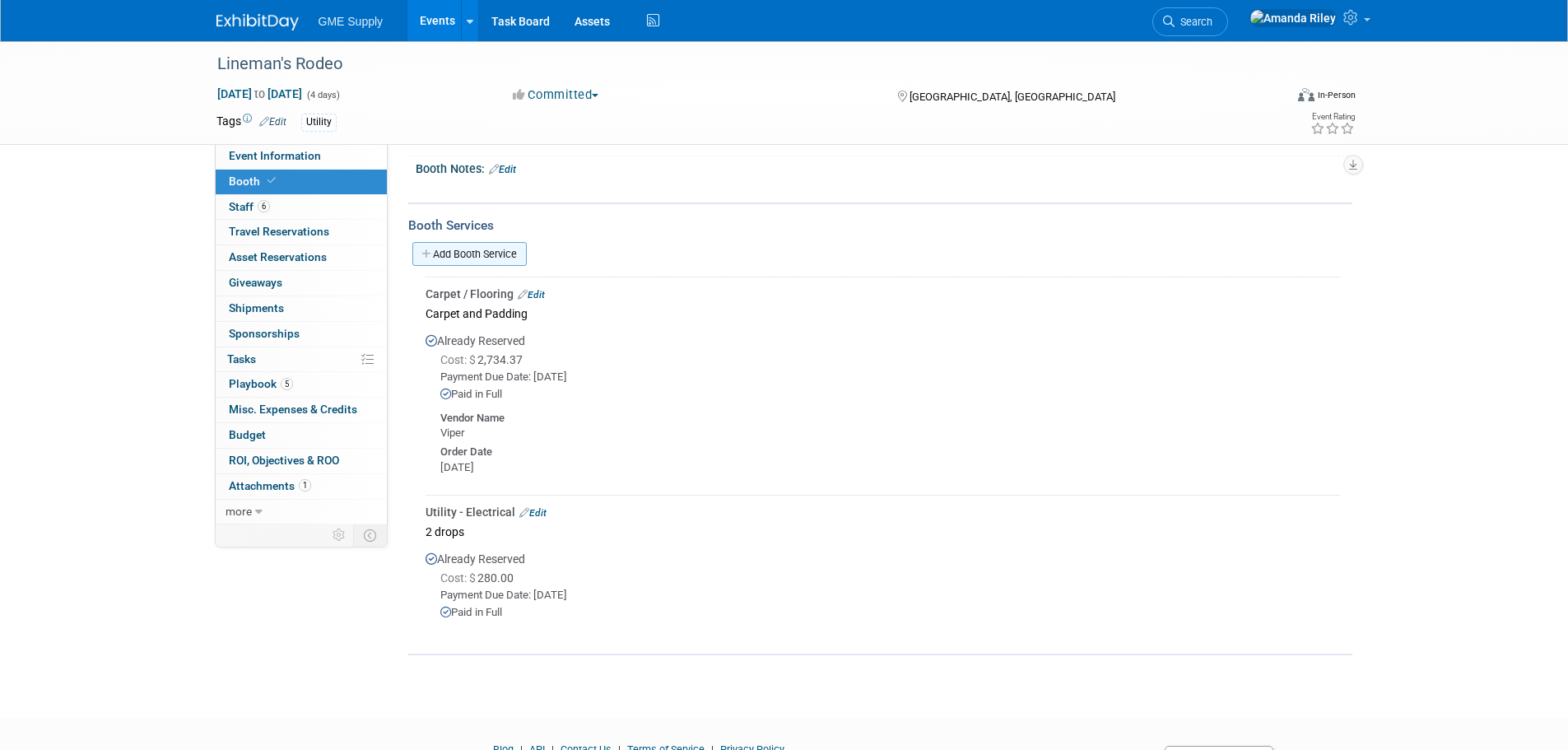
click at [449, 254] on link "Add Booth Service" at bounding box center [469, 253] width 114 height 24
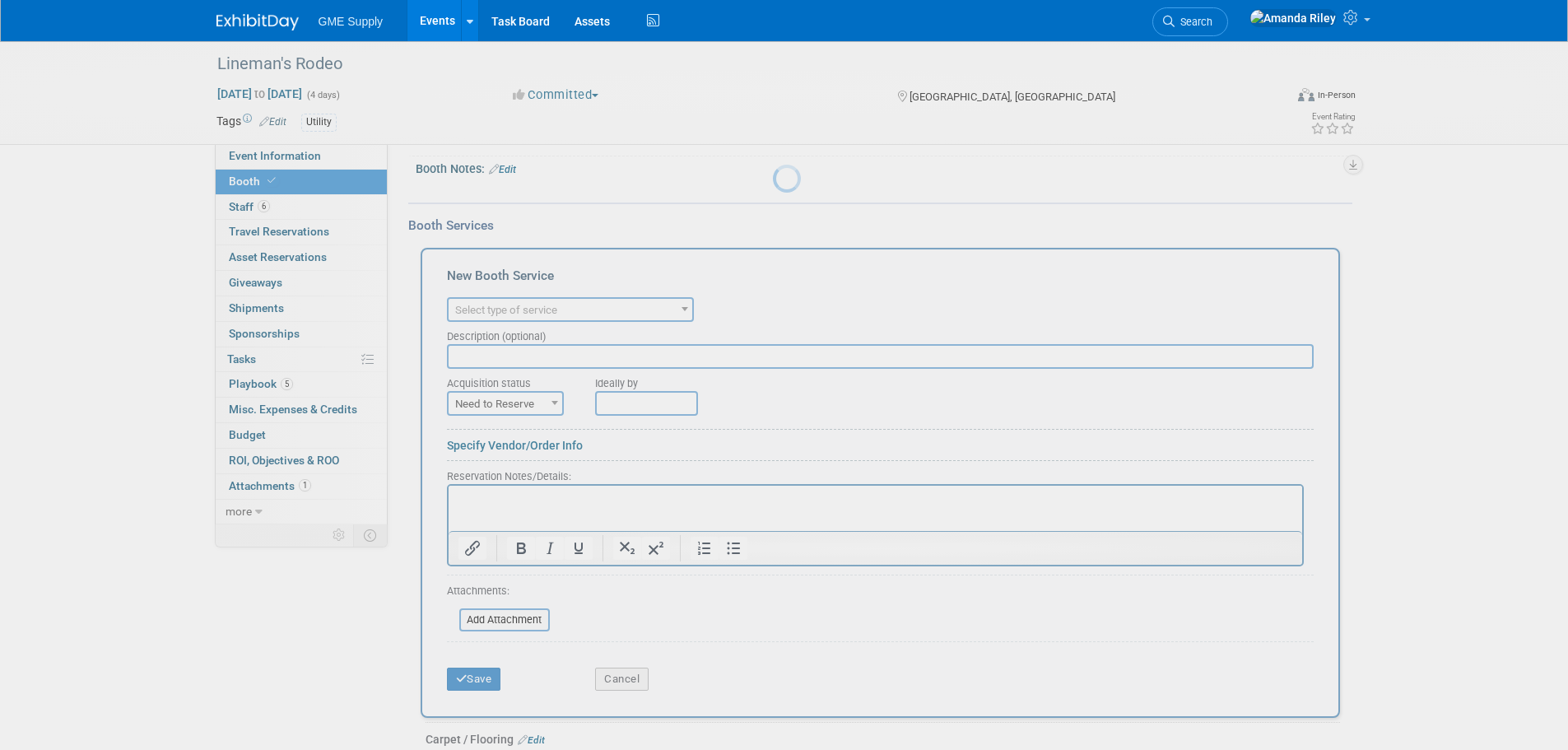
scroll to position [0, 0]
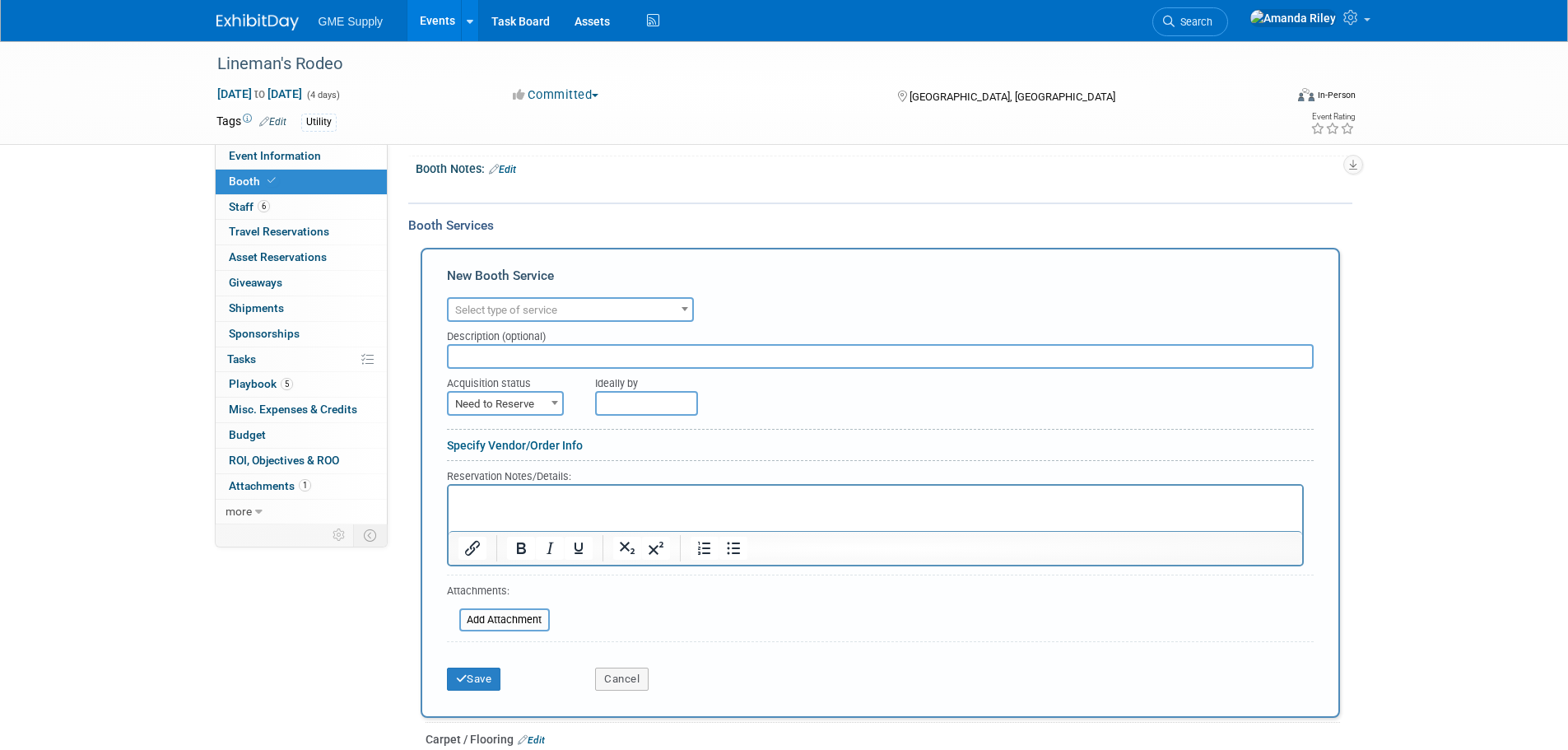
click at [530, 309] on span "Select type of service" at bounding box center [506, 310] width 102 height 12
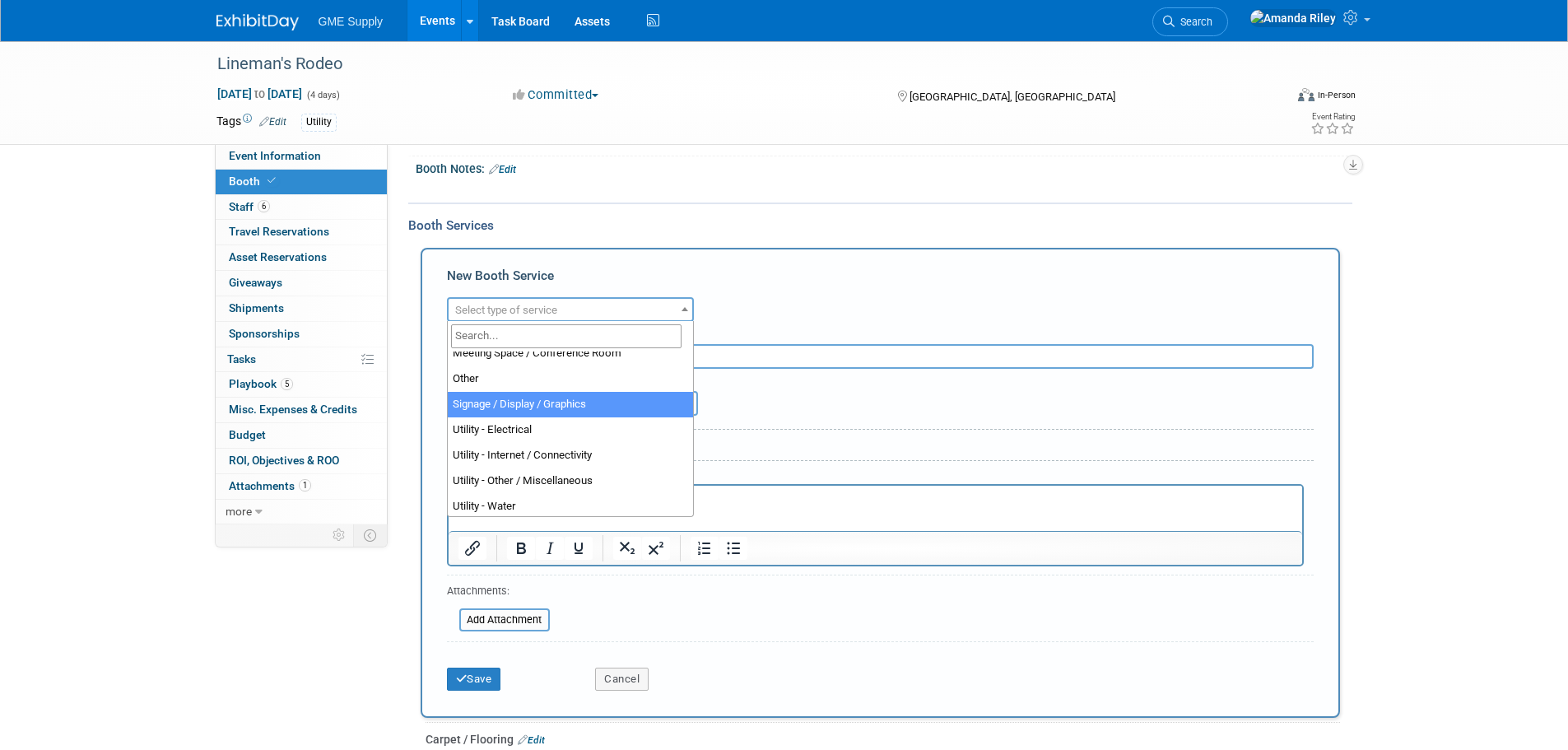
scroll to position [422, 0]
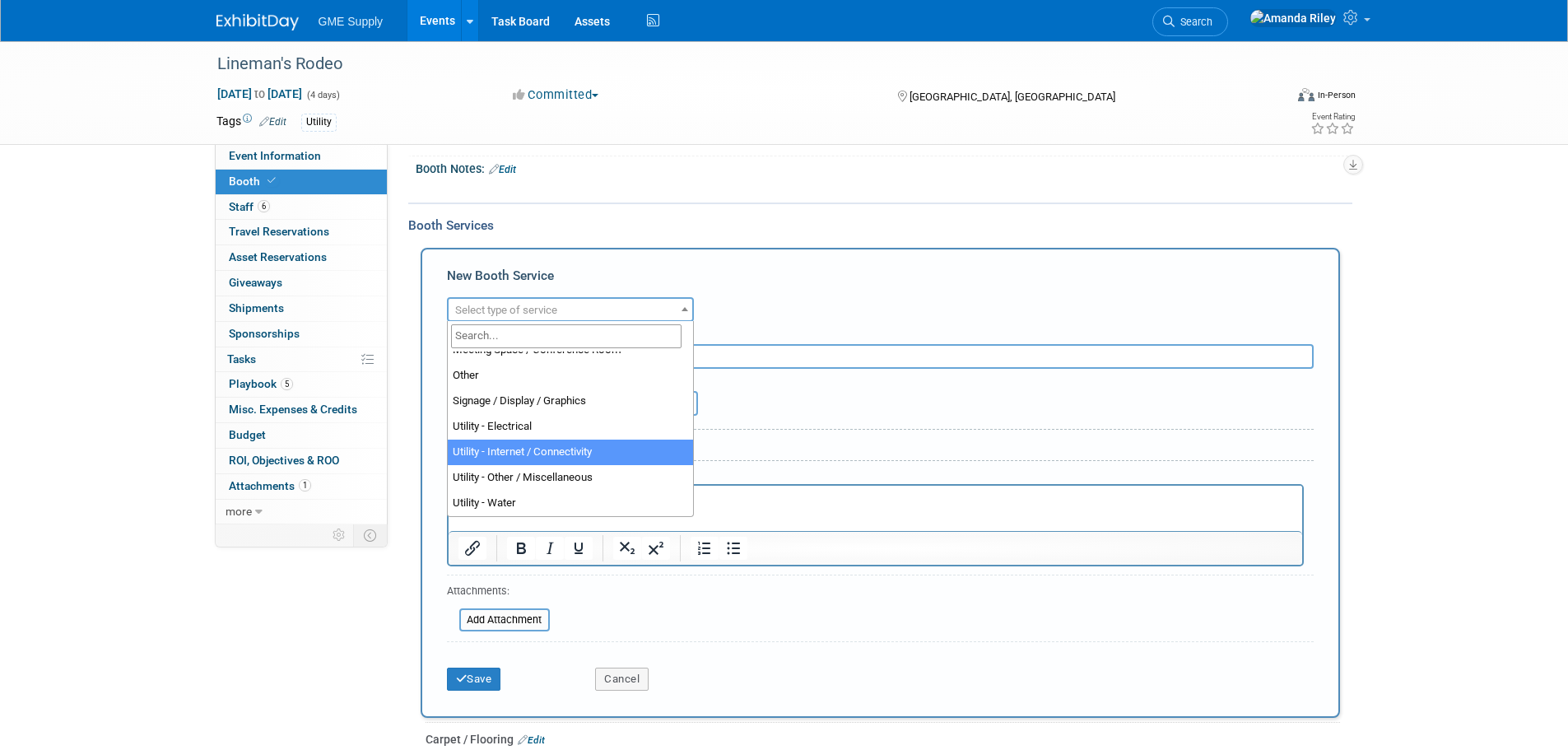
select select "18"
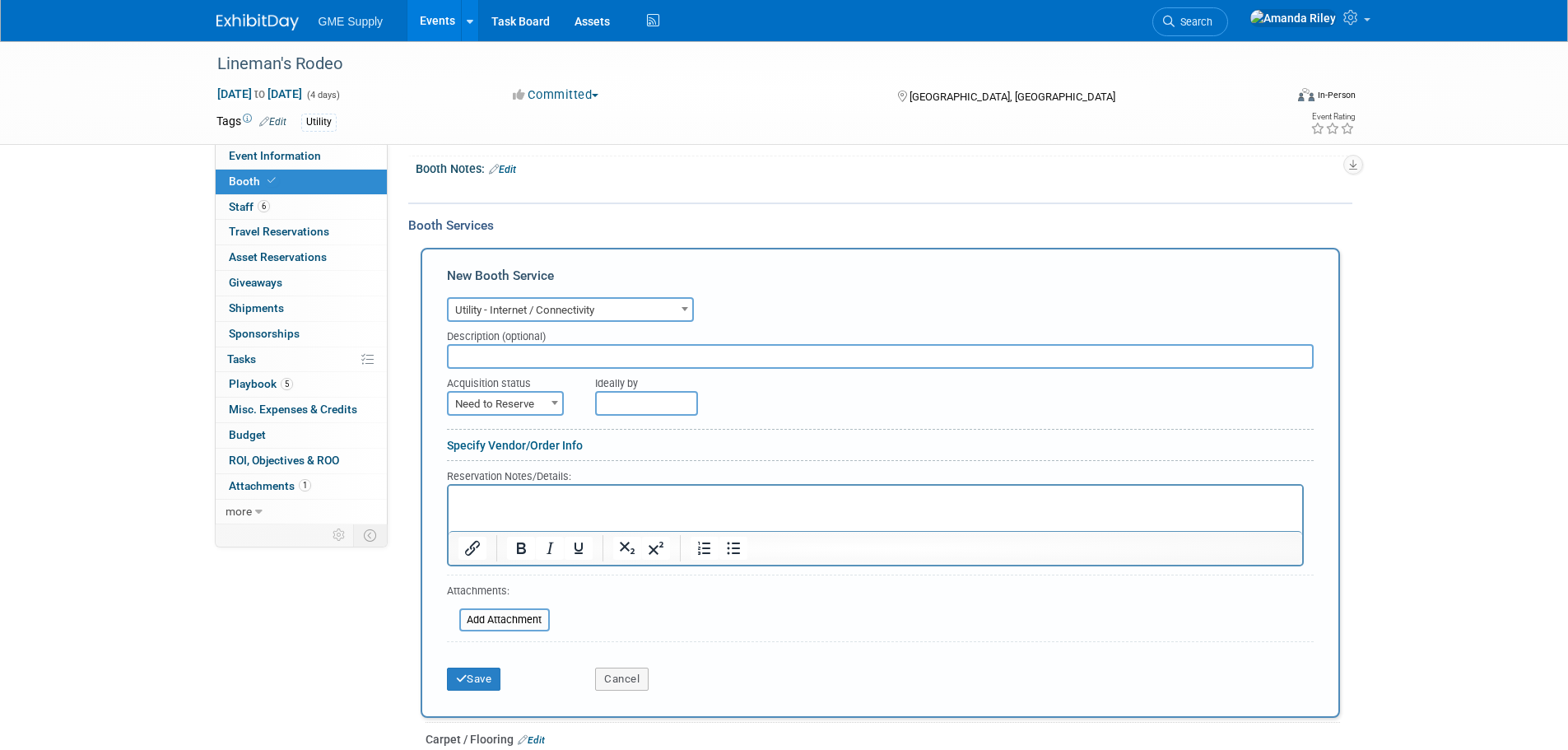
click at [549, 404] on span at bounding box center [555, 402] width 16 height 21
select select "2"
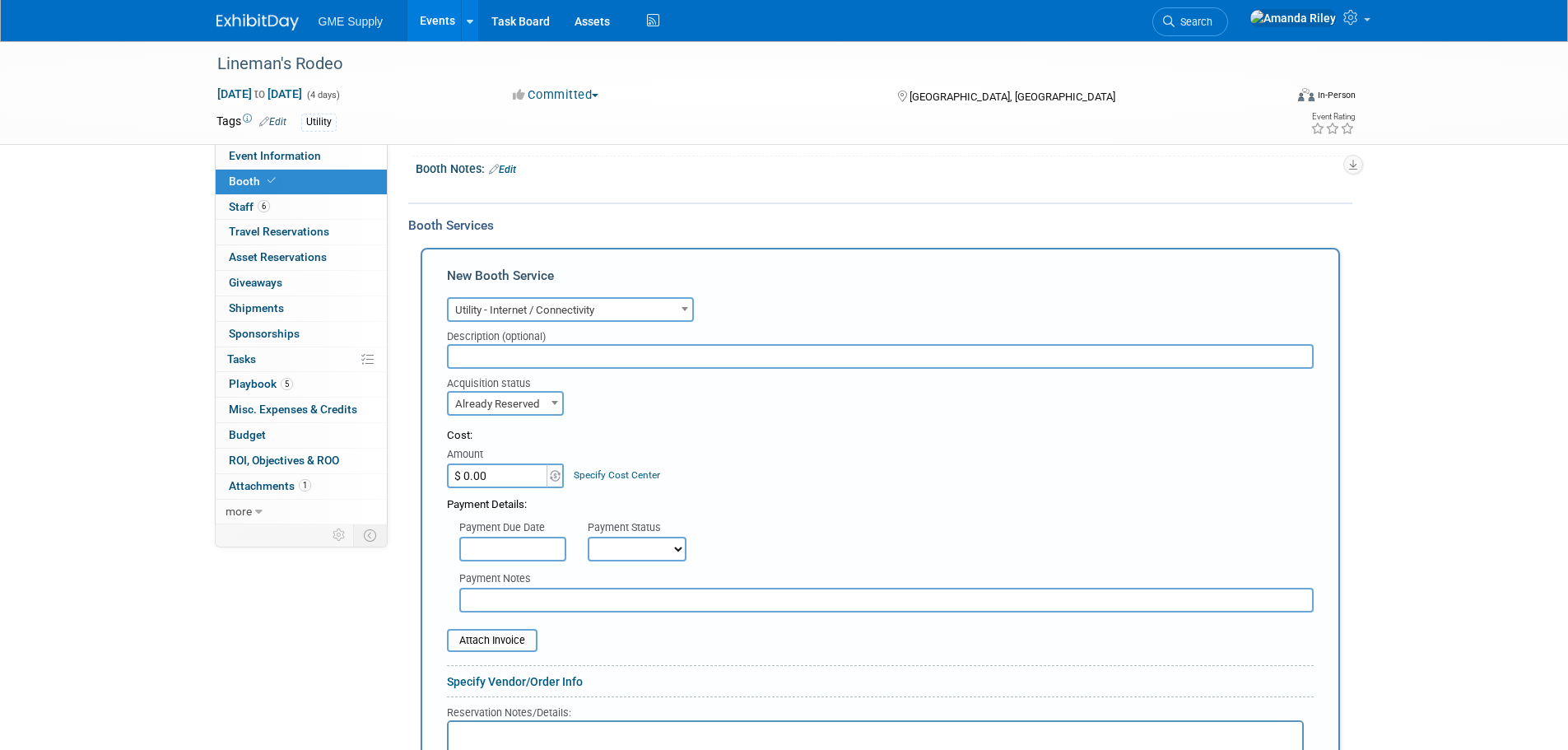
click at [621, 540] on select "Not Paid Yet Partially Paid Paid in Full" at bounding box center [637, 549] width 99 height 25
select select "1"
click at [588, 537] on select "Not Paid Yet Partially Paid Paid in Full" at bounding box center [637, 549] width 99 height 25
click at [524, 533] on div "Payment Due Date" at bounding box center [511, 528] width 103 height 16
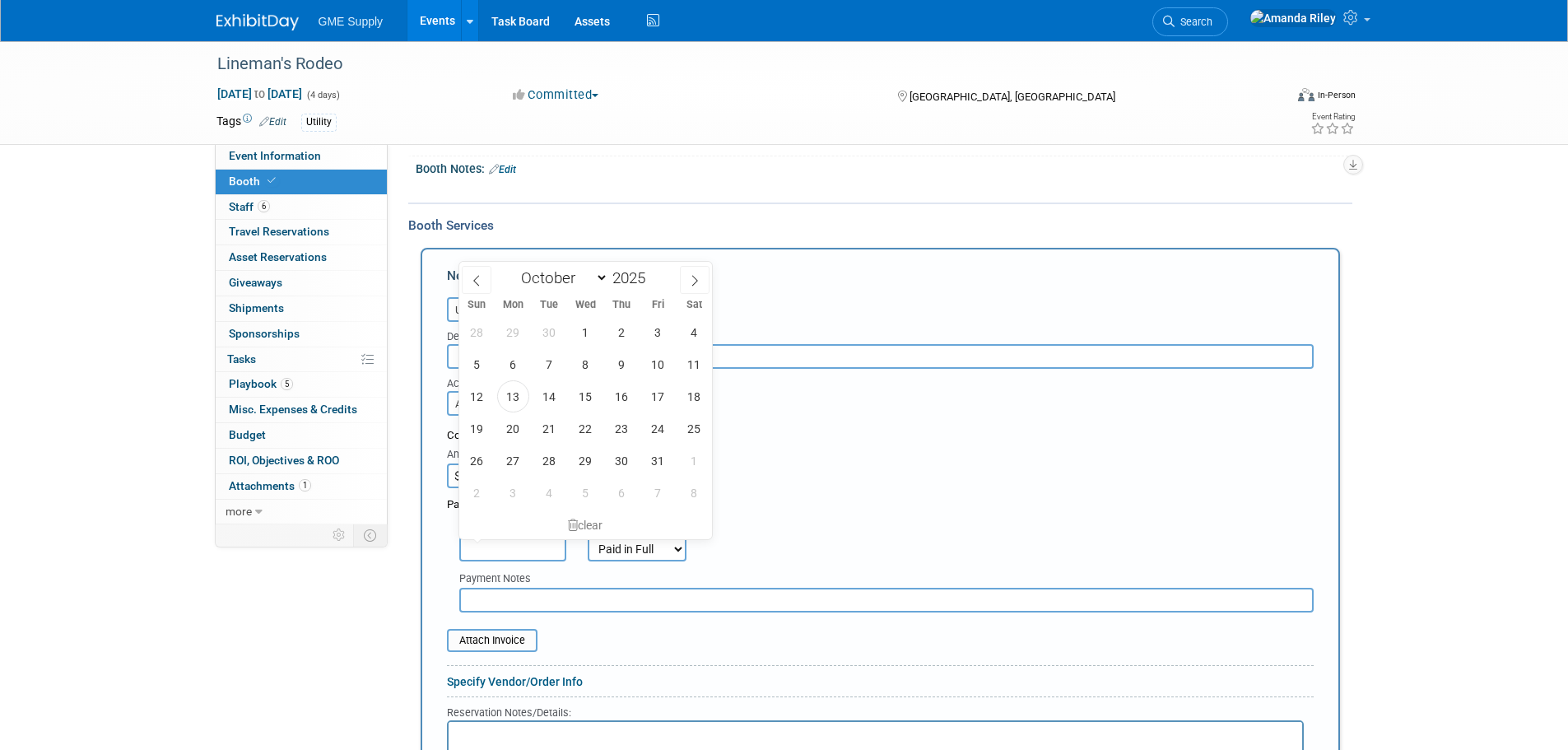
click at [539, 550] on input "text" at bounding box center [513, 549] width 107 height 25
click at [516, 400] on span "13" at bounding box center [513, 396] width 32 height 32
type input "[DATE]"
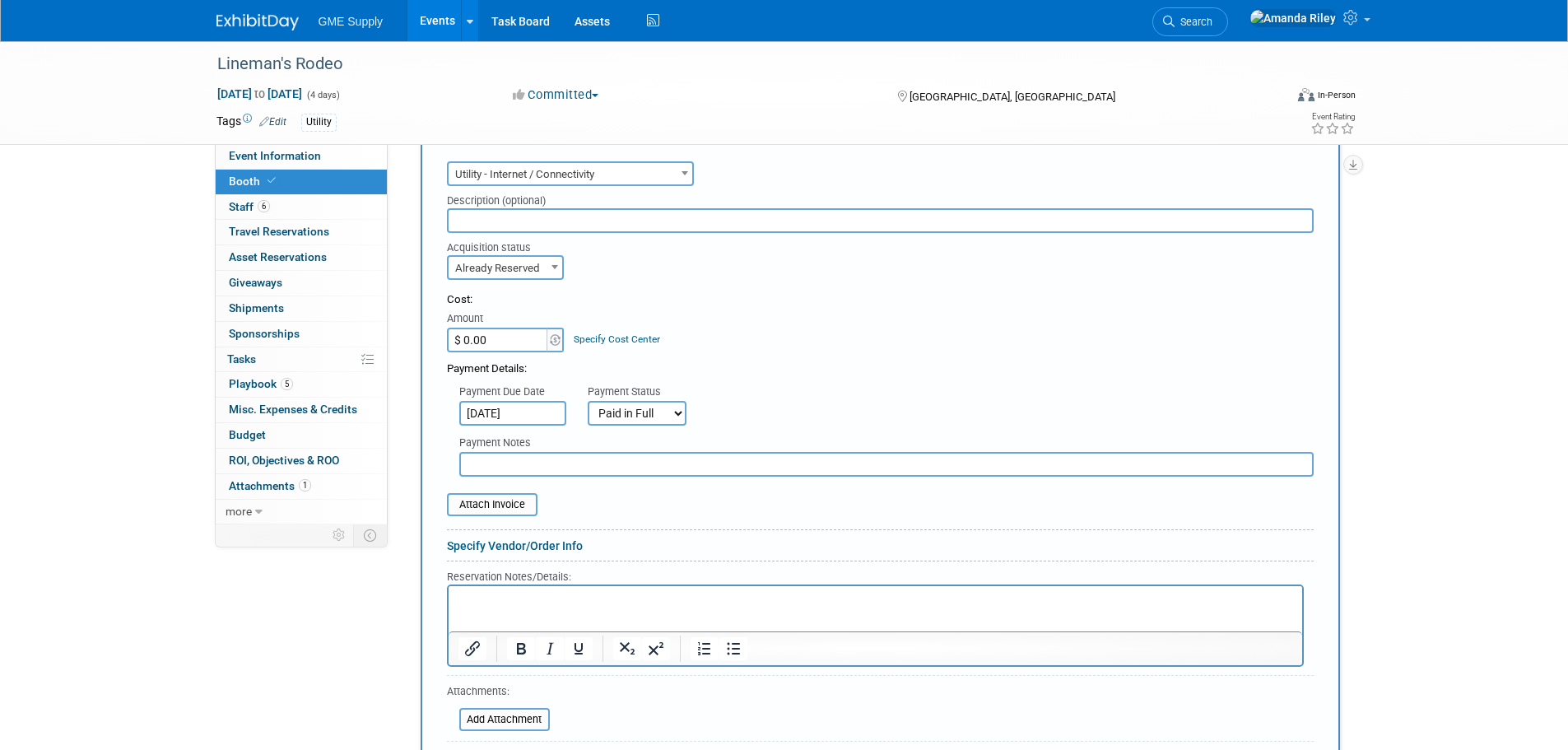
scroll to position [414, 0]
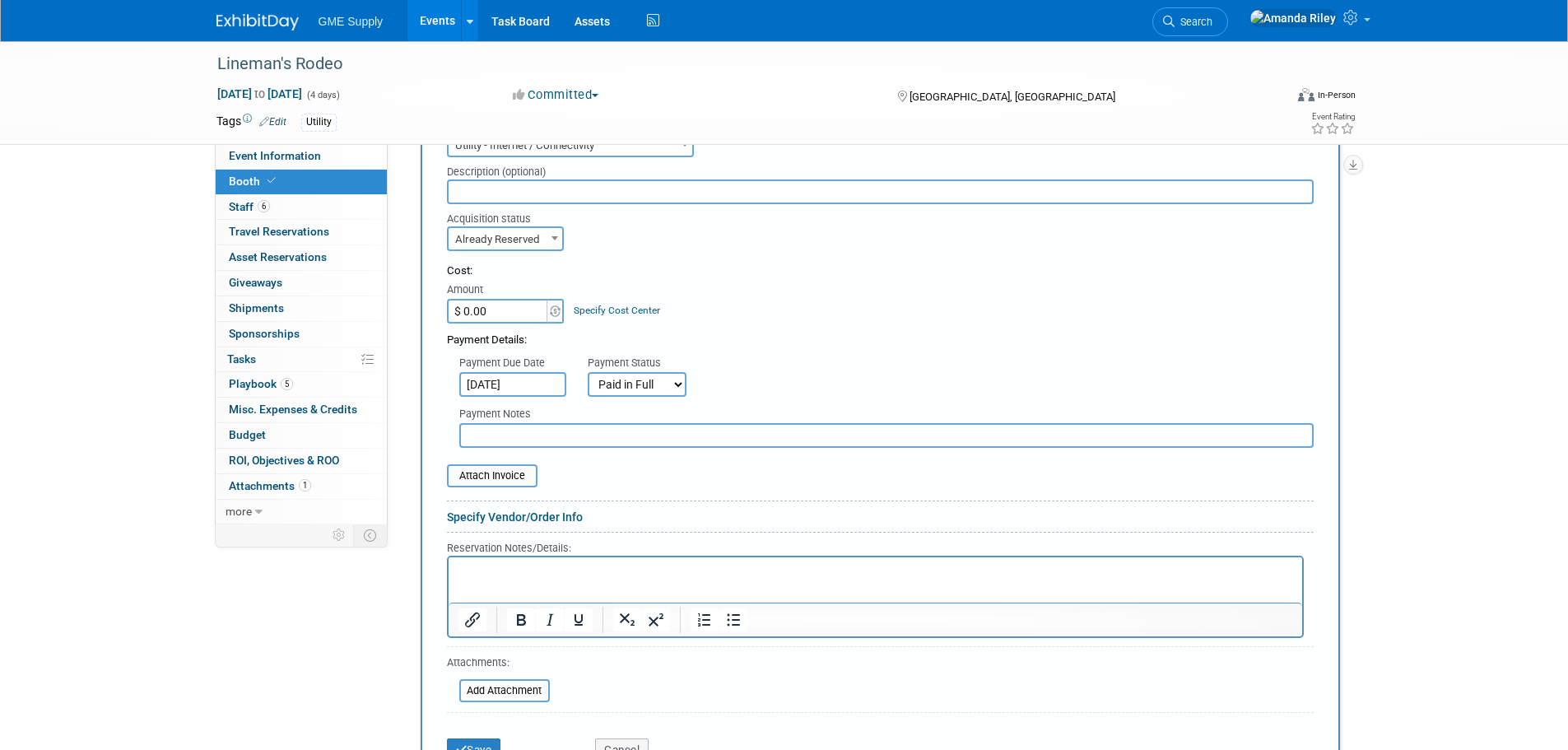
click at [495, 307] on input "$ 0.00" at bounding box center [498, 311] width 103 height 25
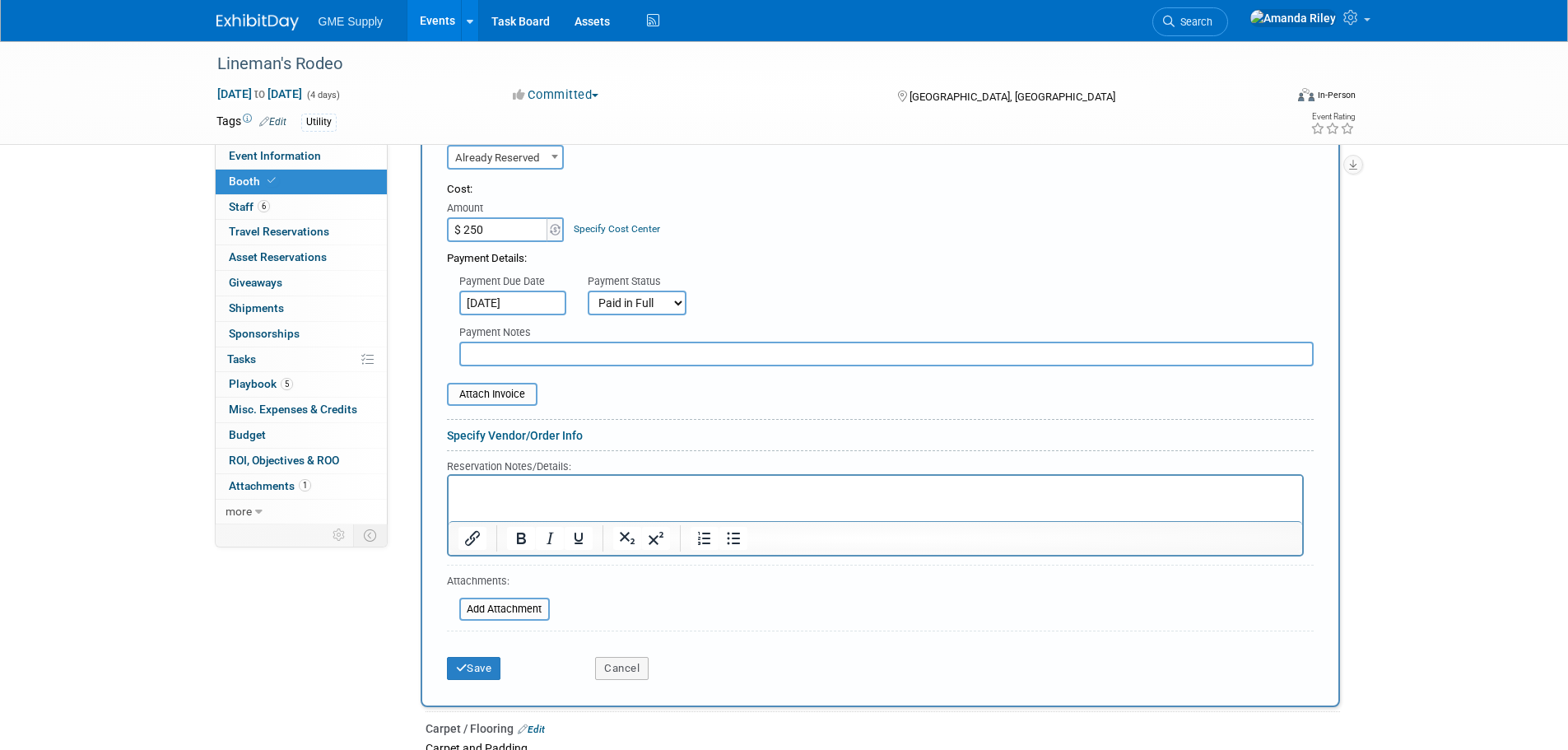
scroll to position [497, 0]
type input "$ 250.00"
click at [460, 665] on icon "submit" at bounding box center [461, 667] width 12 height 11
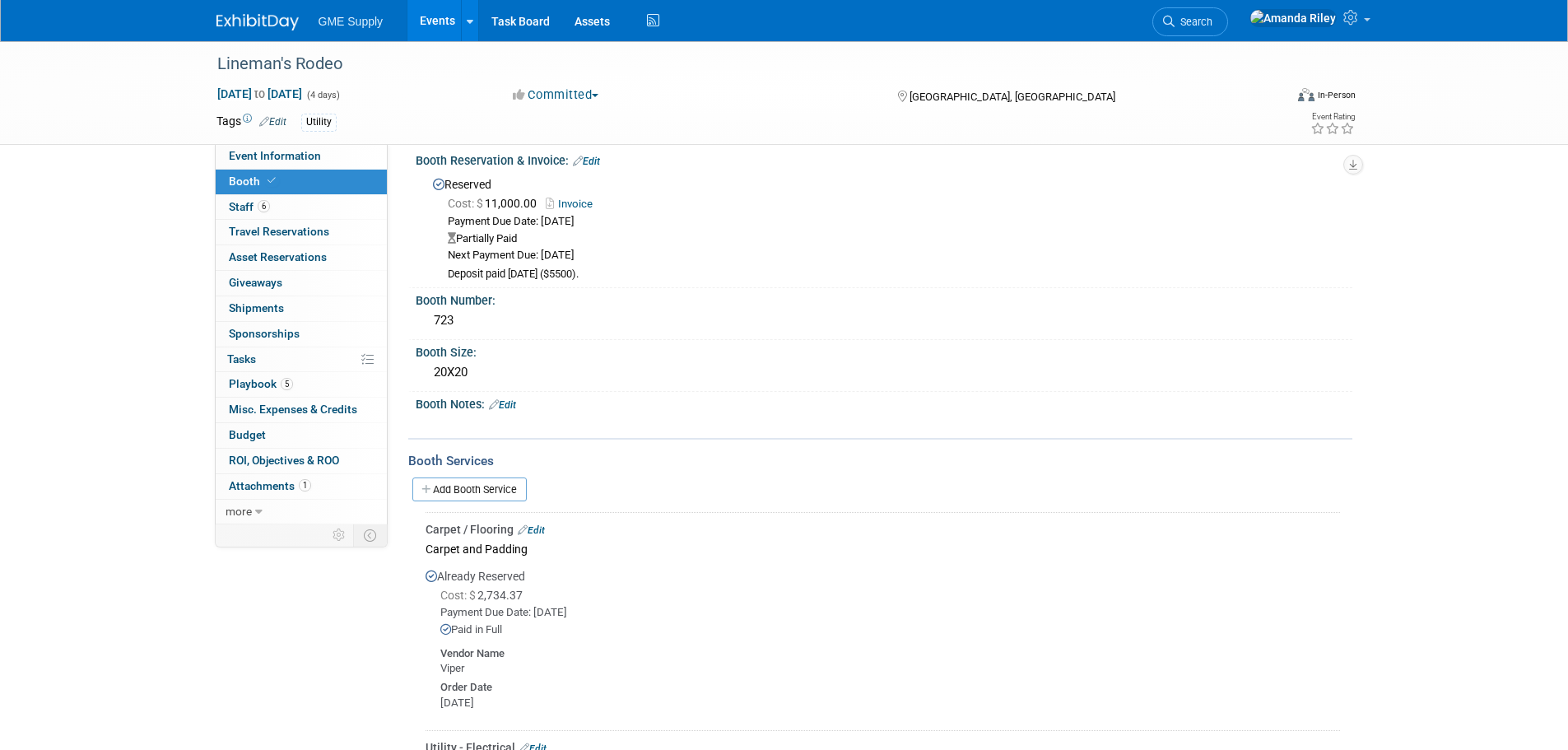
scroll to position [0, 0]
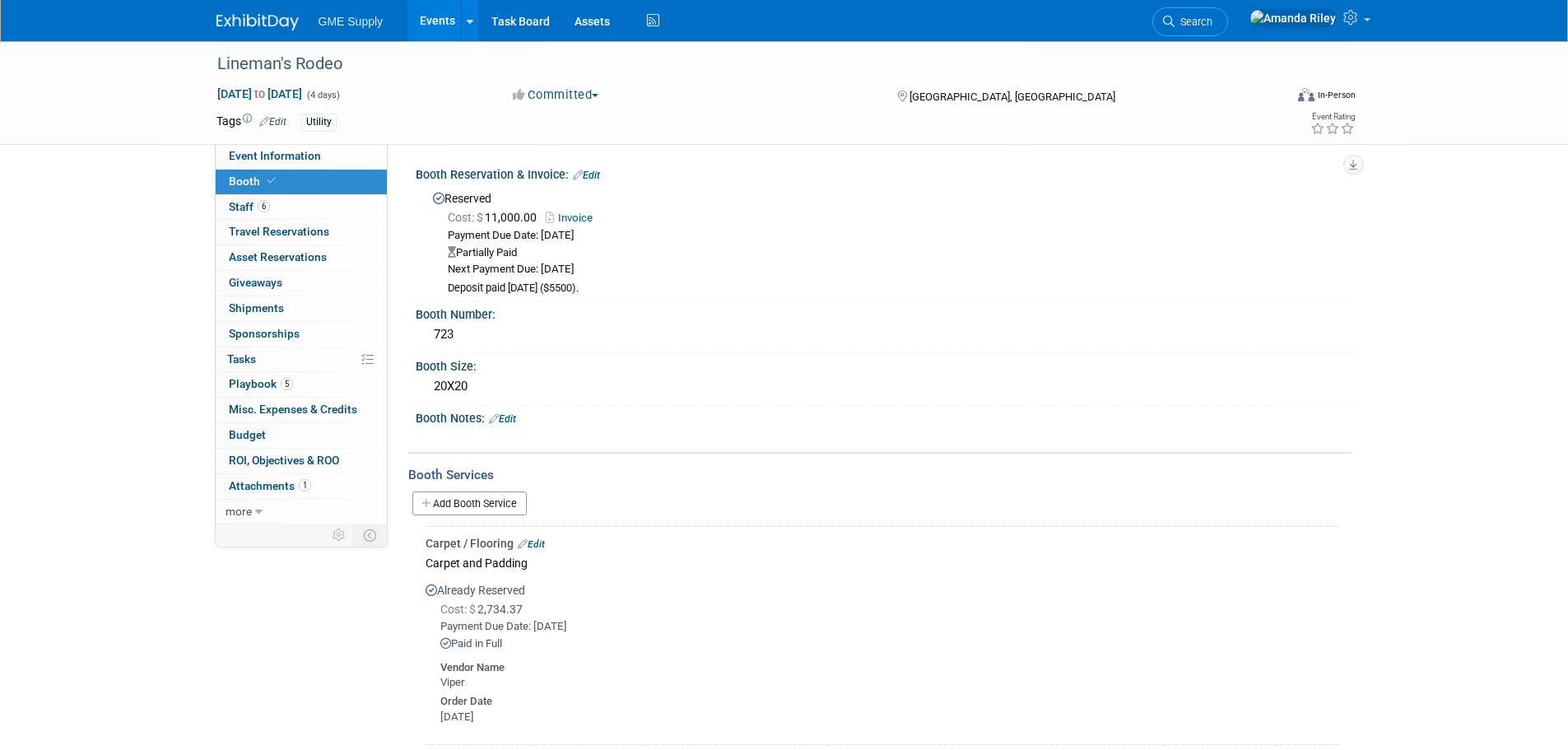
click at [582, 177] on icon at bounding box center [577, 175] width 10 height 11
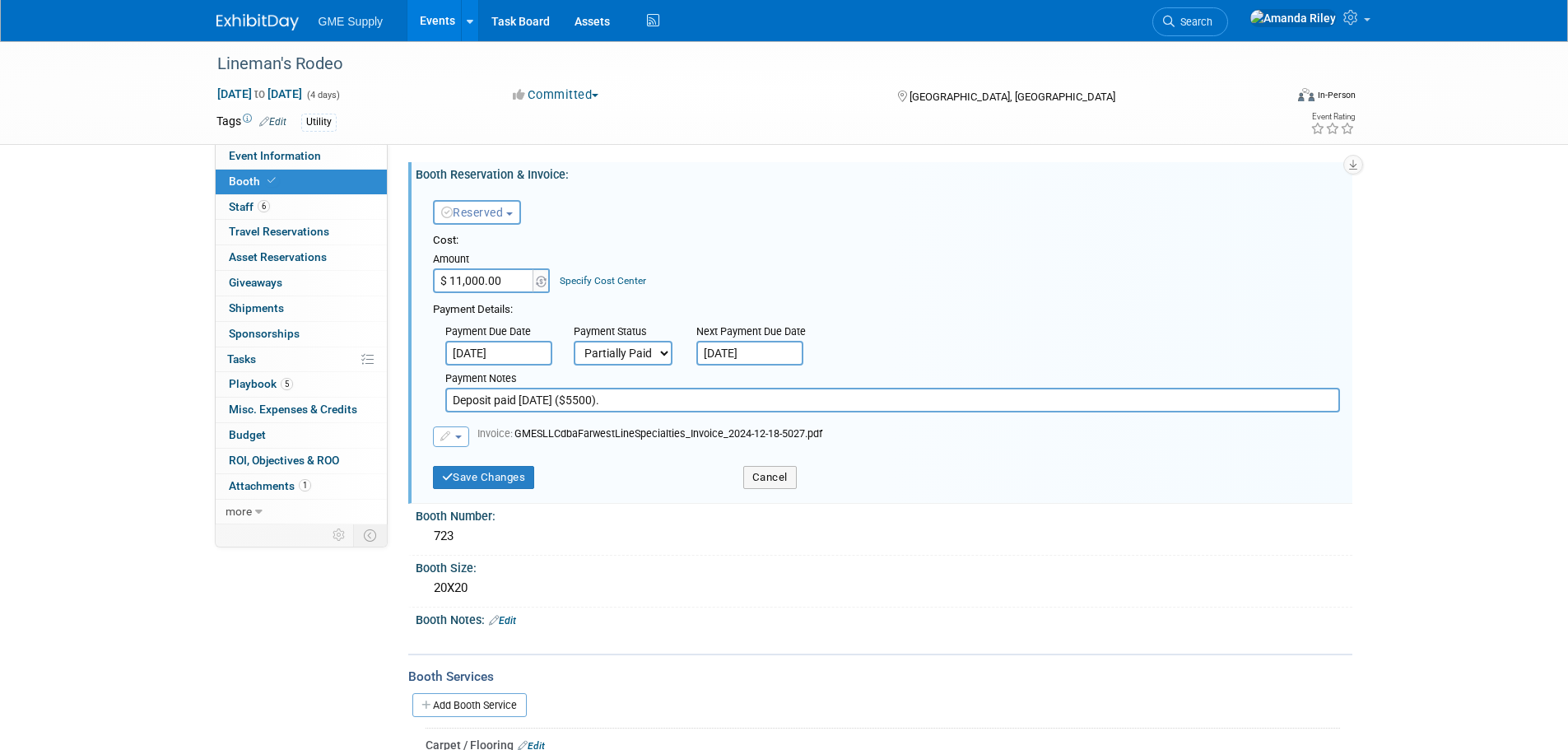
click at [656, 356] on select "Not Paid Yet Partially Paid Paid in Full" at bounding box center [623, 353] width 99 height 25
select select "1"
click at [574, 341] on select "Not Paid Yet Partially Paid Paid in Full" at bounding box center [623, 353] width 99 height 25
click at [471, 480] on button "Save Changes" at bounding box center [483, 477] width 102 height 23
